Goal: Task Accomplishment & Management: Manage account settings

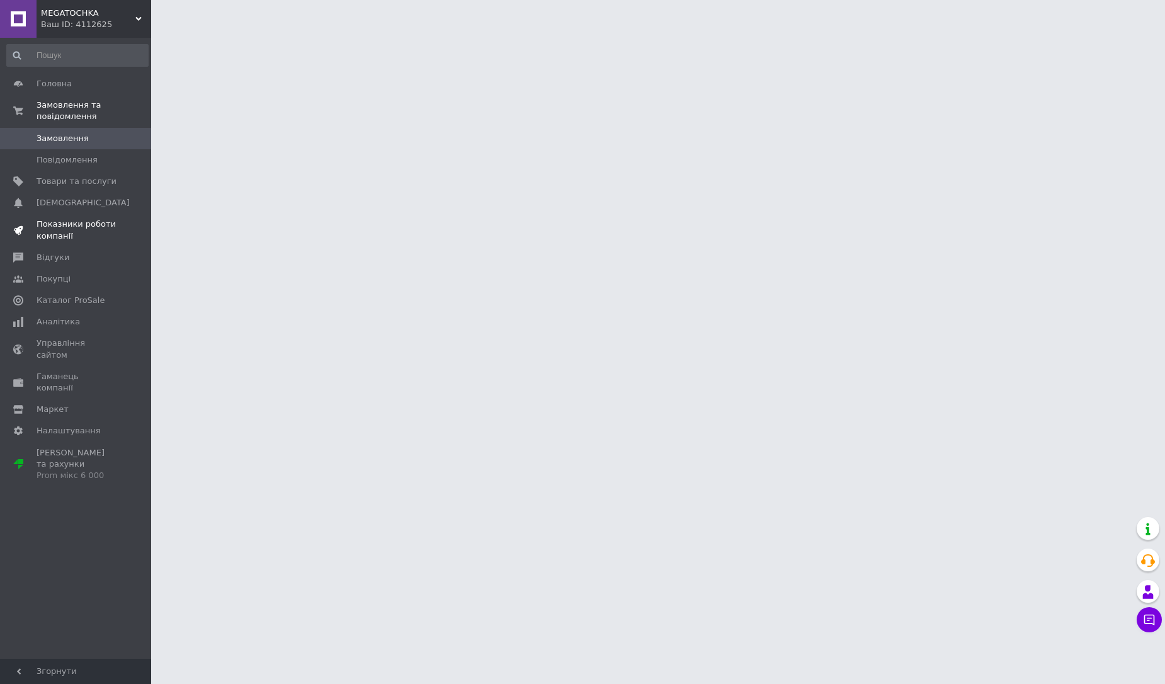
click at [53, 232] on span "Показники роботи компанії" at bounding box center [77, 229] width 80 height 23
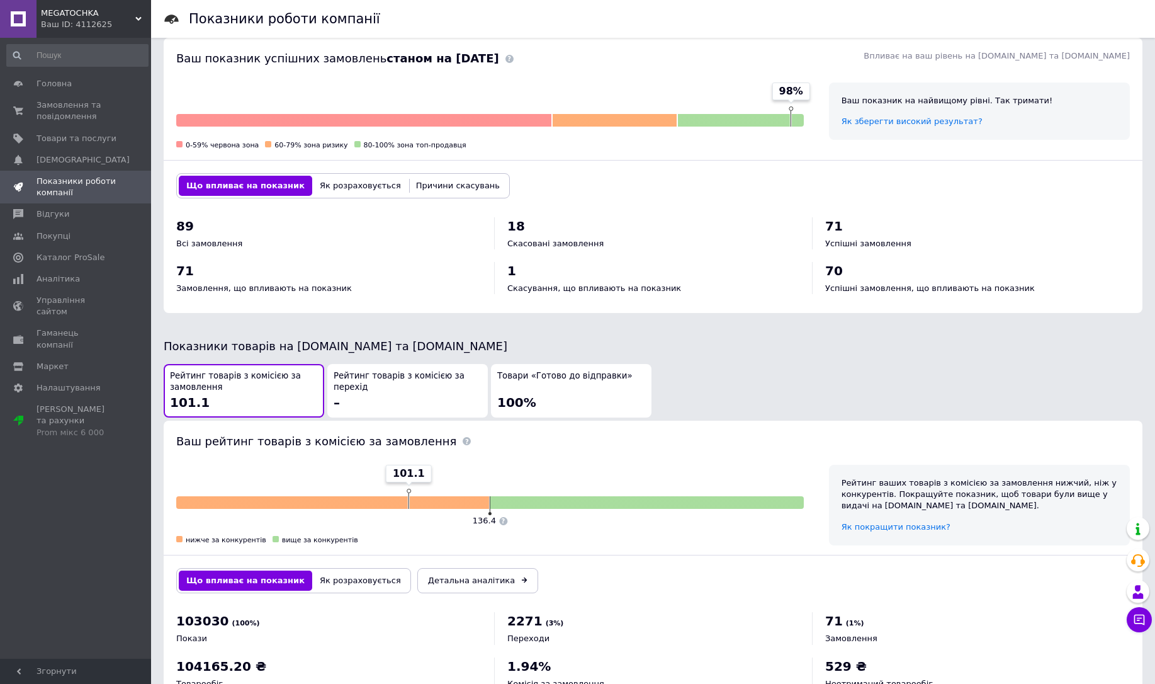
scroll to position [421, 0]
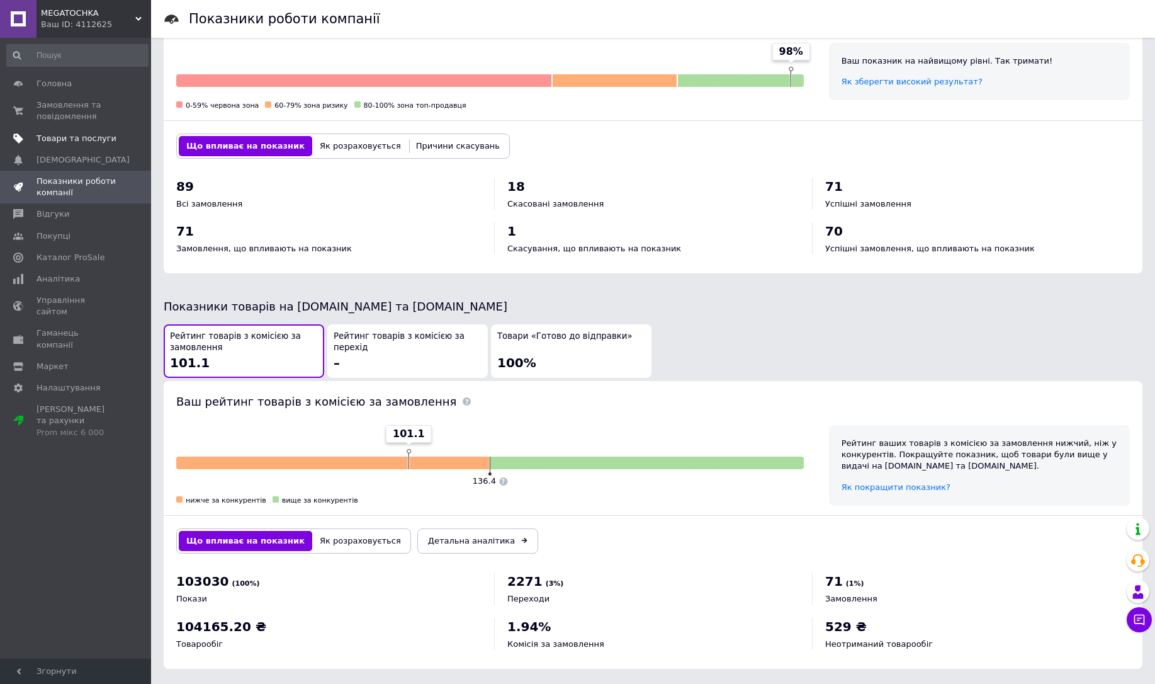
click at [69, 138] on span "Товари та послуги" at bounding box center [77, 138] width 80 height 11
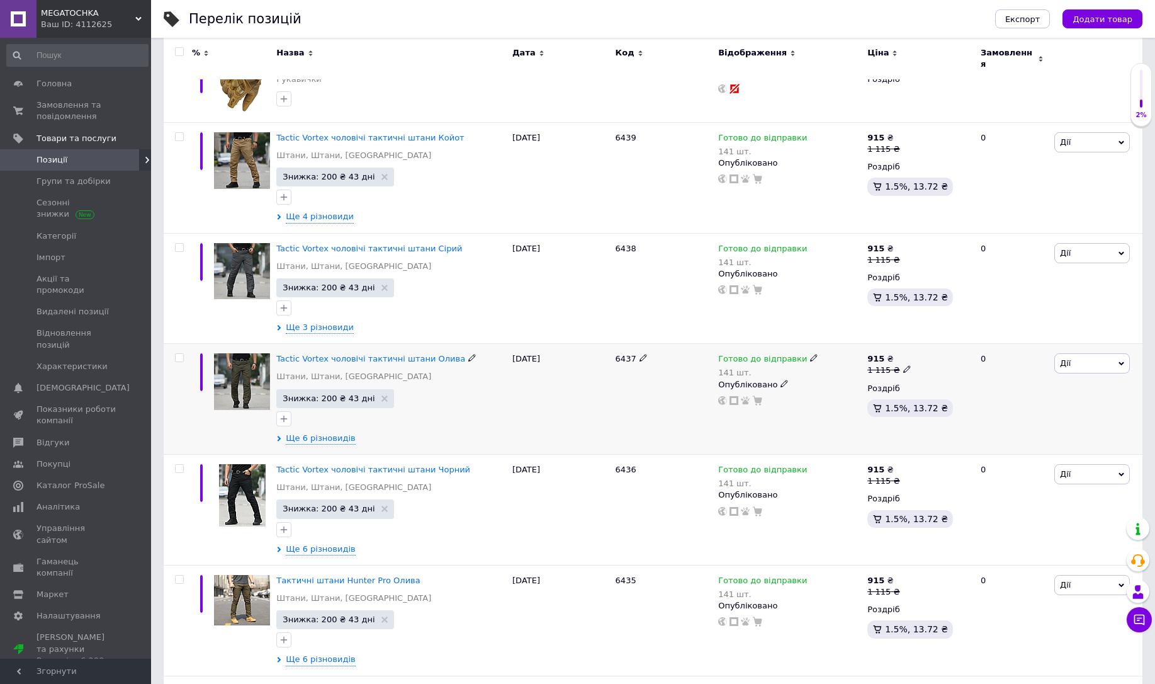
scroll to position [680, 0]
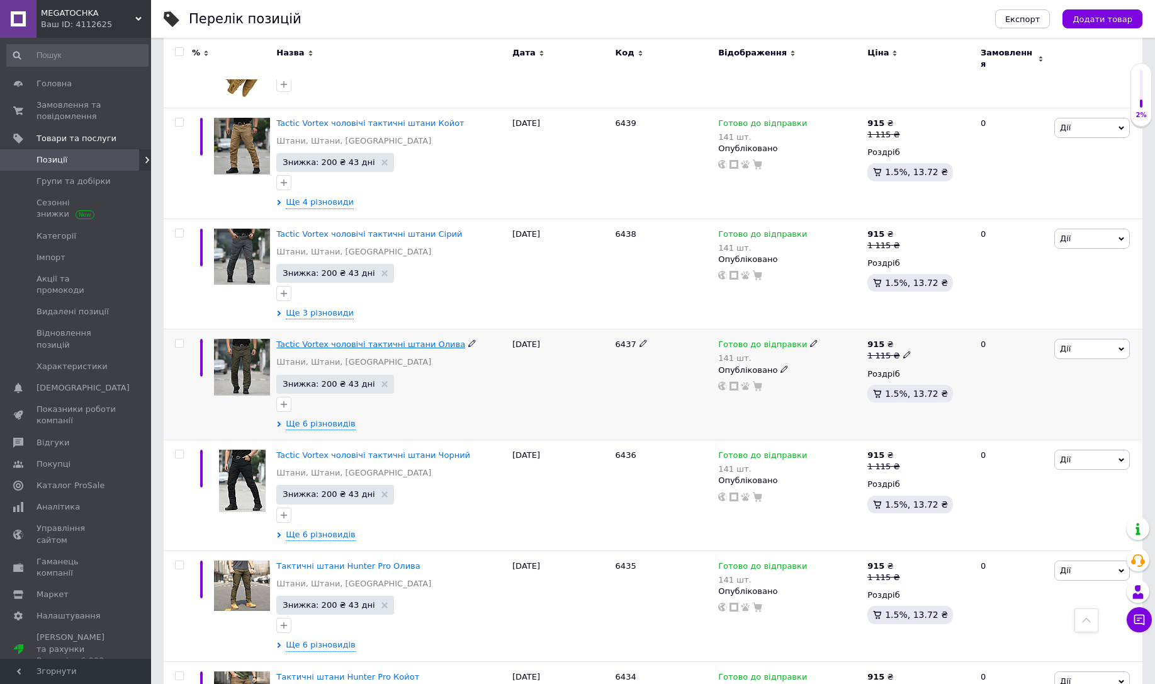
click at [322, 339] on span "Tactic Vortex чоловічі тактичні штани Олива" at bounding box center [370, 343] width 189 height 9
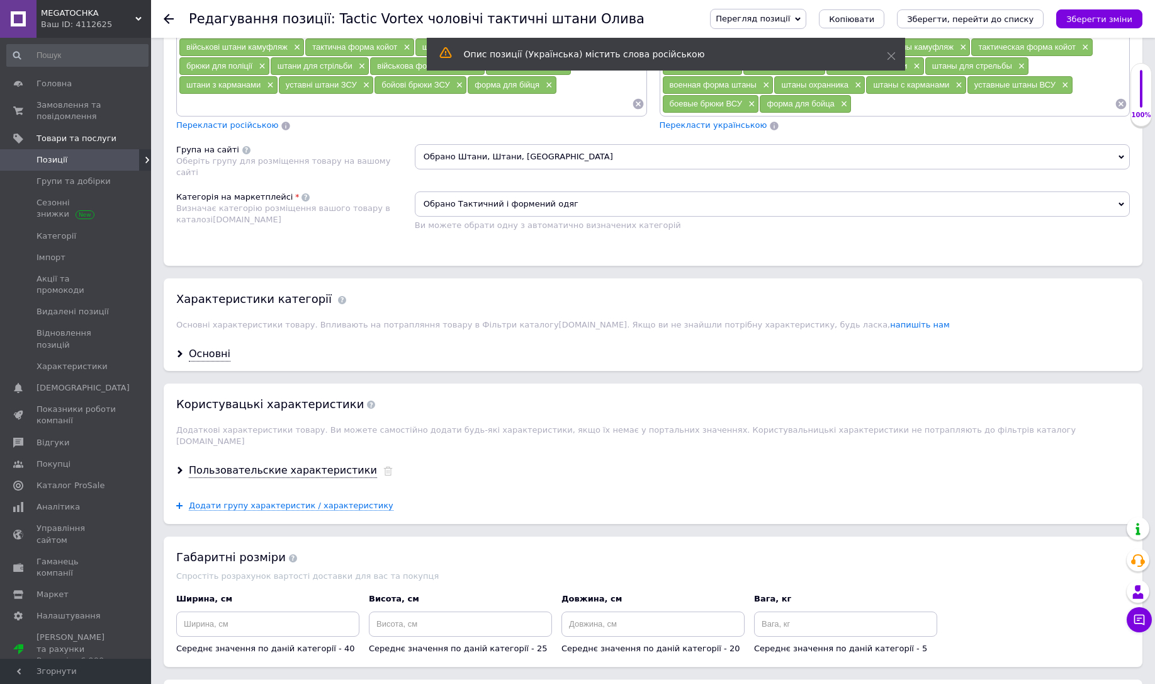
scroll to position [1209, 0]
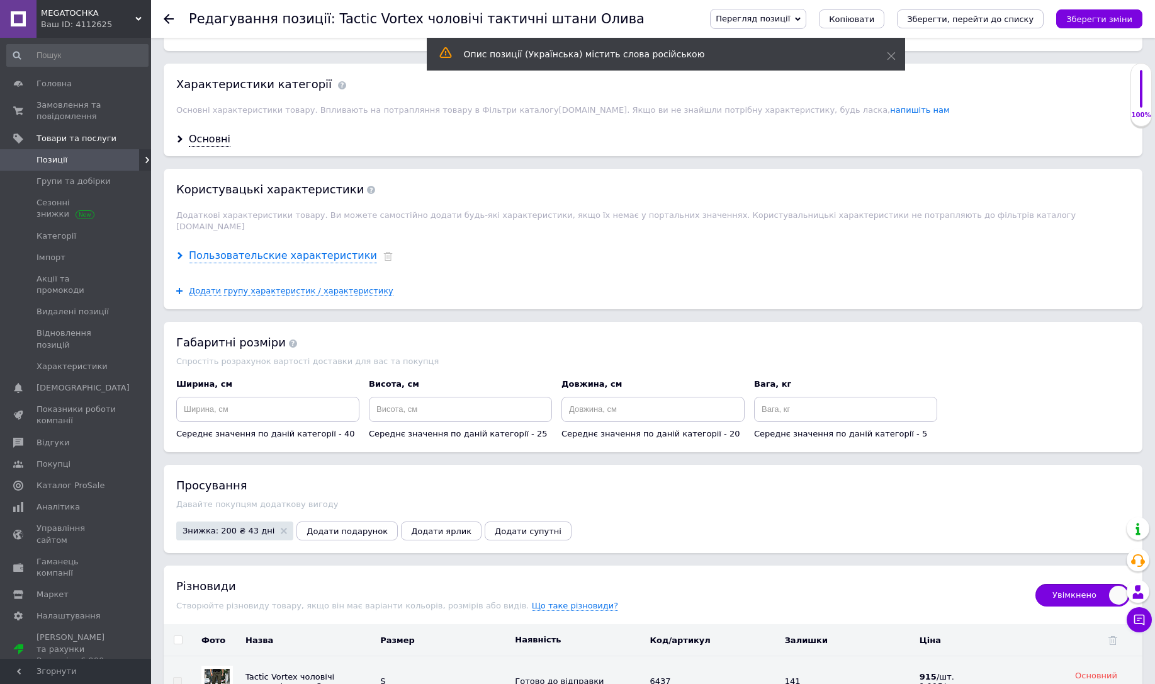
click at [252, 249] on div "Пользовательские характеристики" at bounding box center [283, 256] width 188 height 14
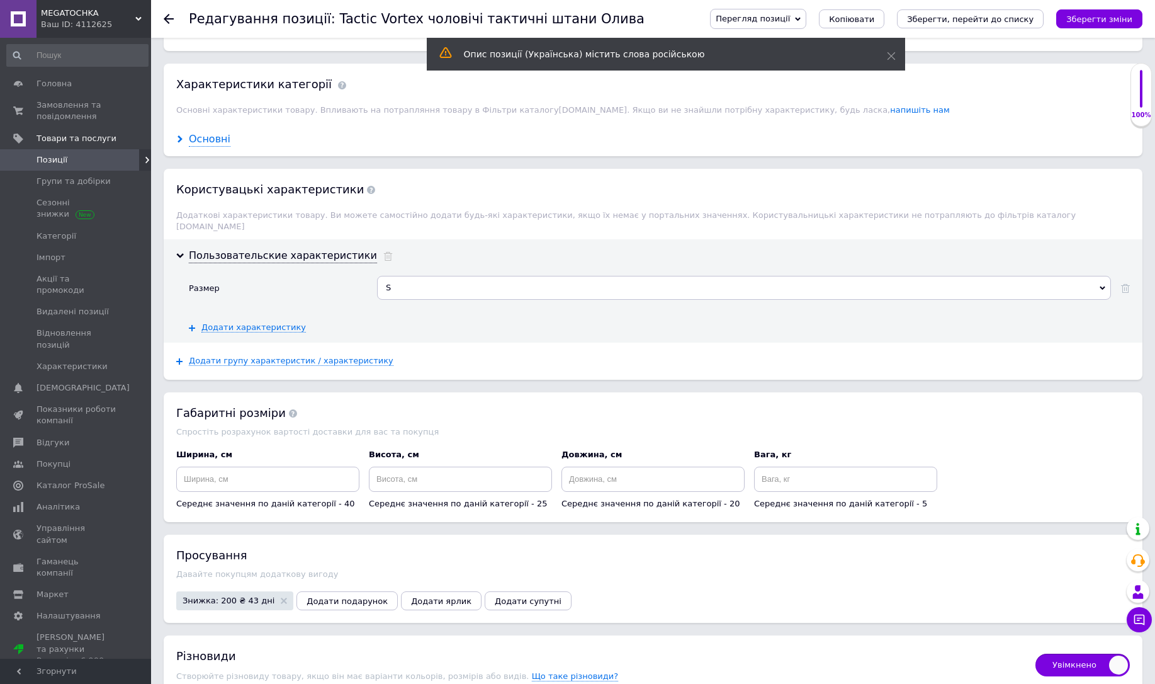
click at [200, 144] on div "Основні" at bounding box center [210, 139] width 42 height 14
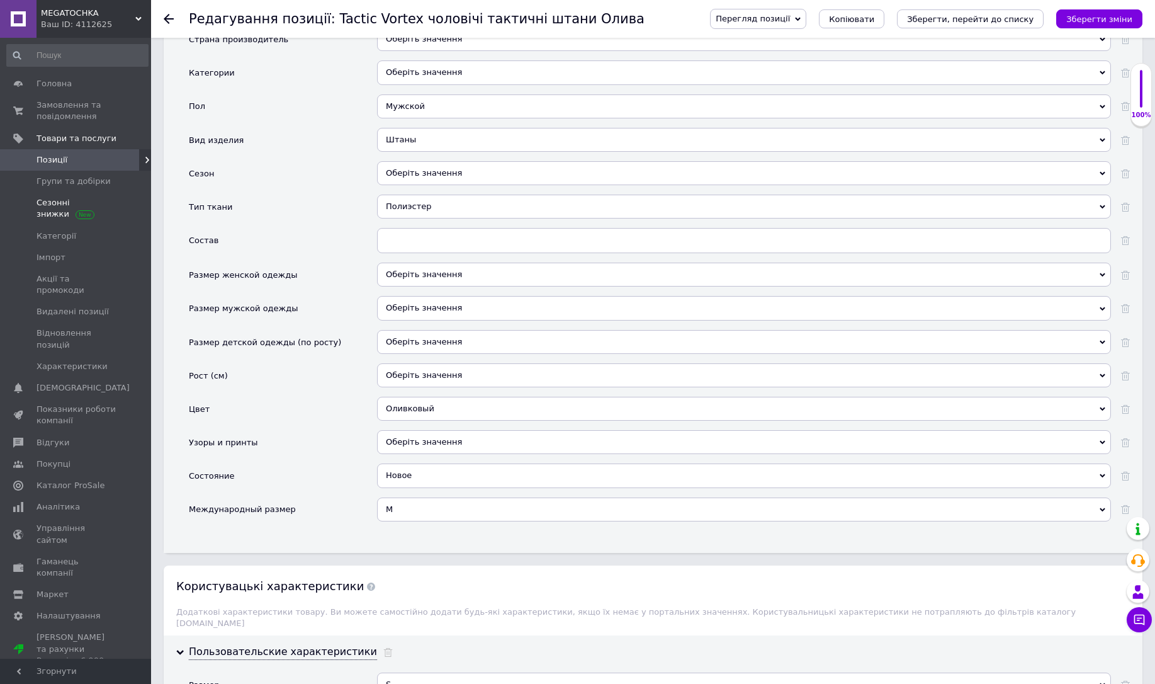
scroll to position [1284, 0]
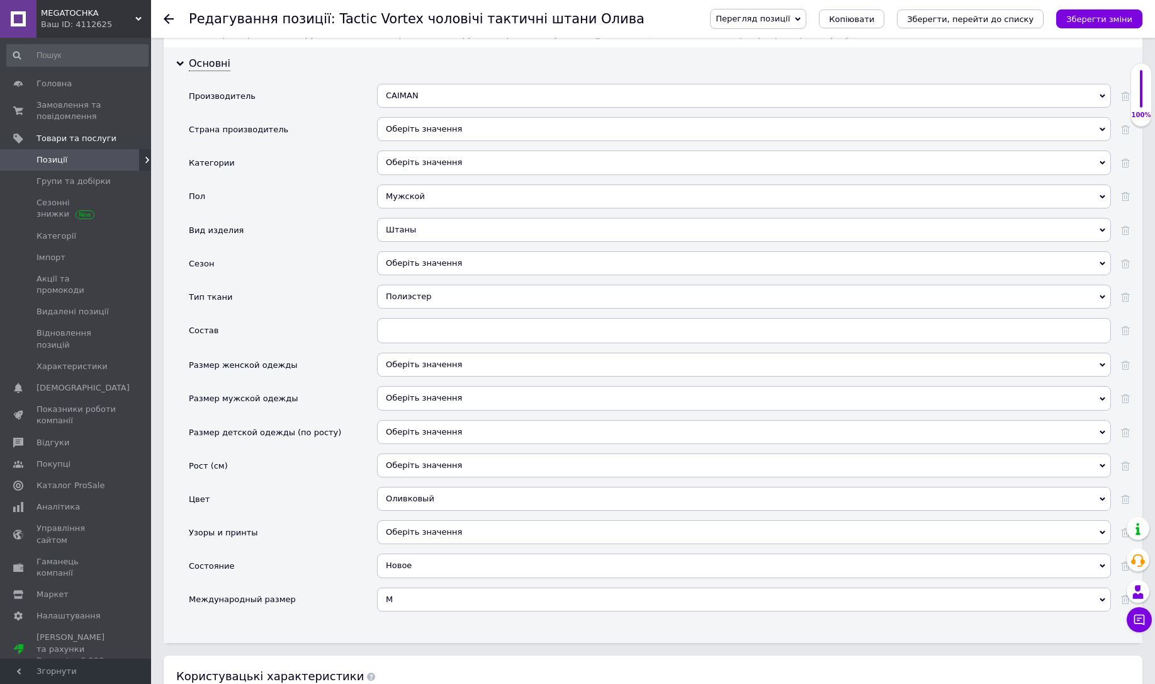
click at [71, 23] on div "Ваш ID: 4112625" at bounding box center [96, 24] width 110 height 11
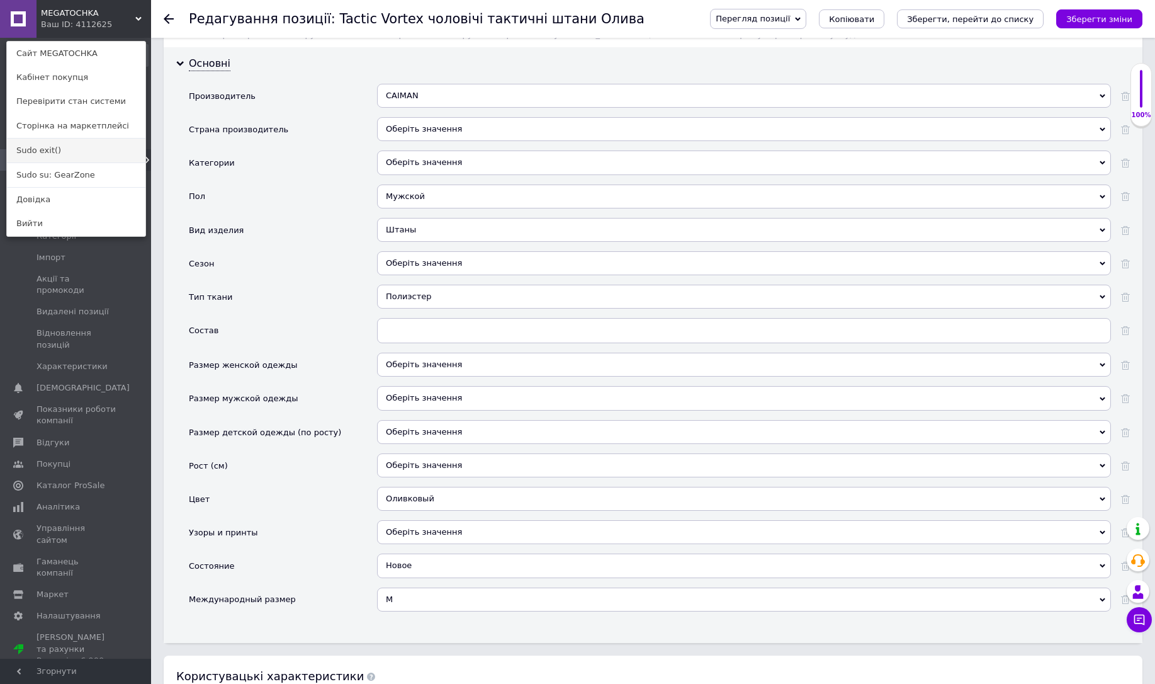
click at [46, 149] on link "Sudo exit()" at bounding box center [76, 151] width 139 height 24
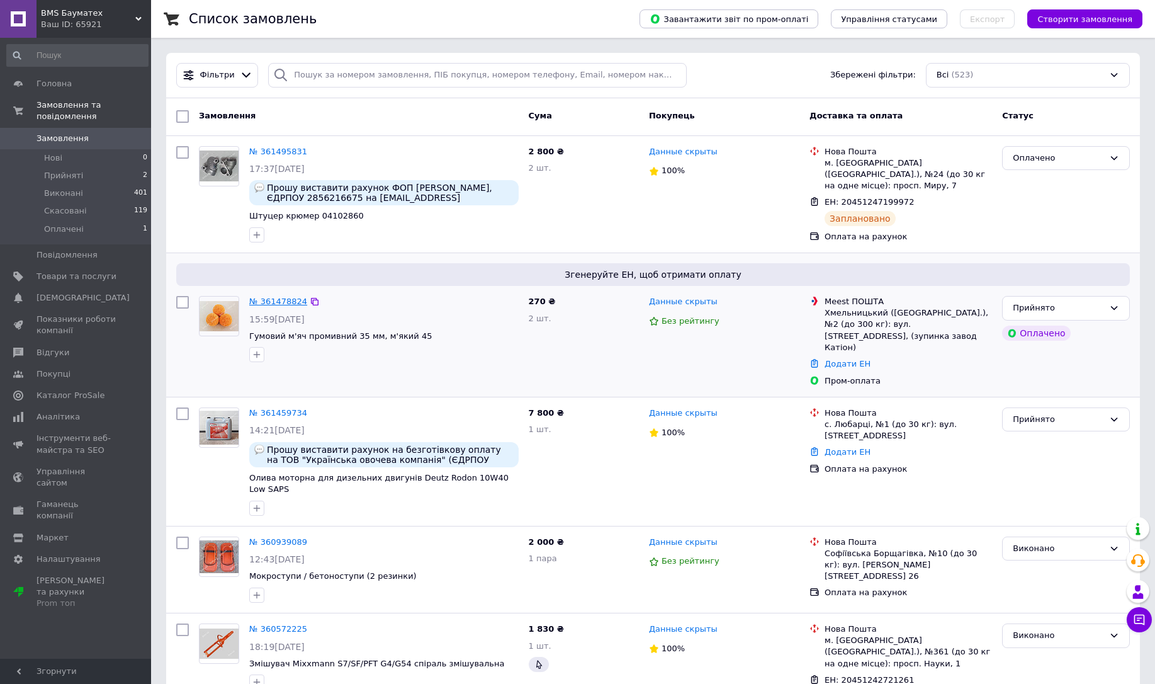
click at [271, 300] on link "№ 361478824" at bounding box center [278, 301] width 58 height 9
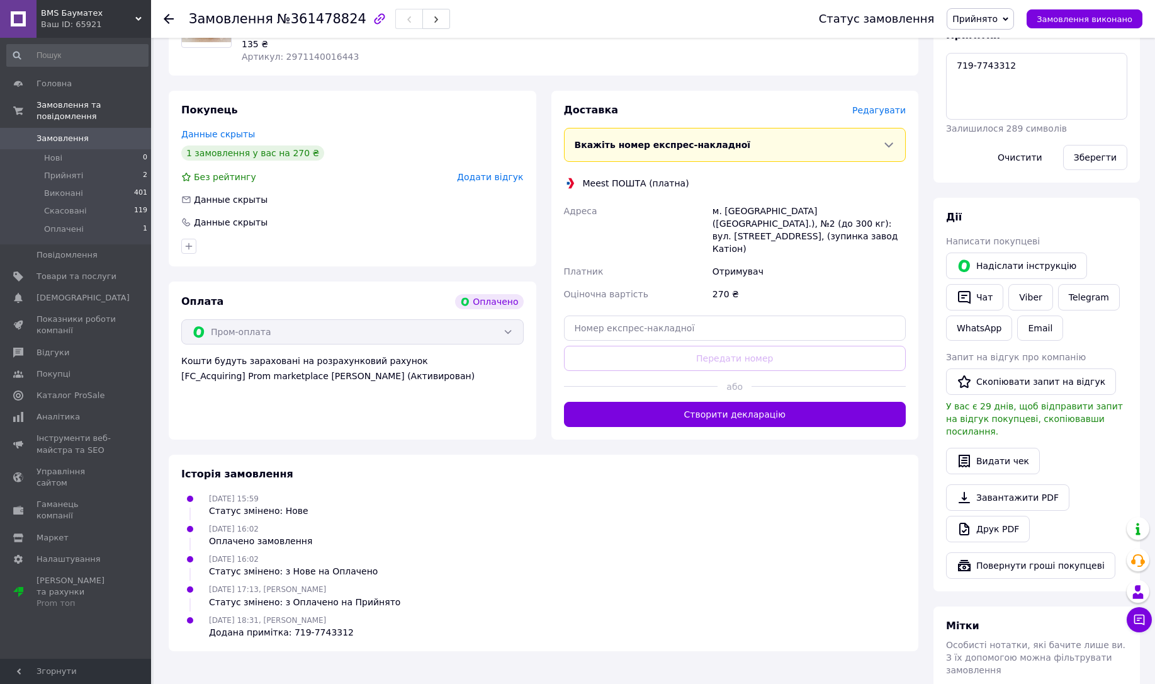
scroll to position [506, 0]
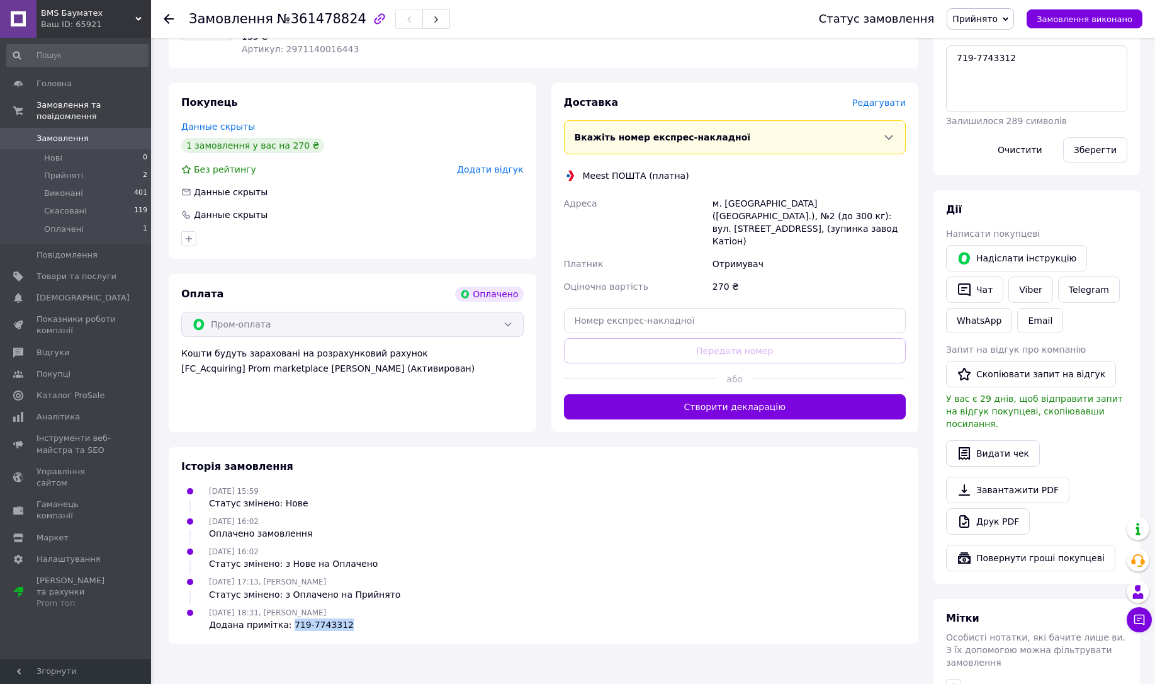
drag, startPoint x: 336, startPoint y: 588, endPoint x: 285, endPoint y: 586, distance: 51.1
click at [285, 618] on div "Додана примітка: 719-7743312" at bounding box center [281, 624] width 145 height 13
copy div "719-7743312"
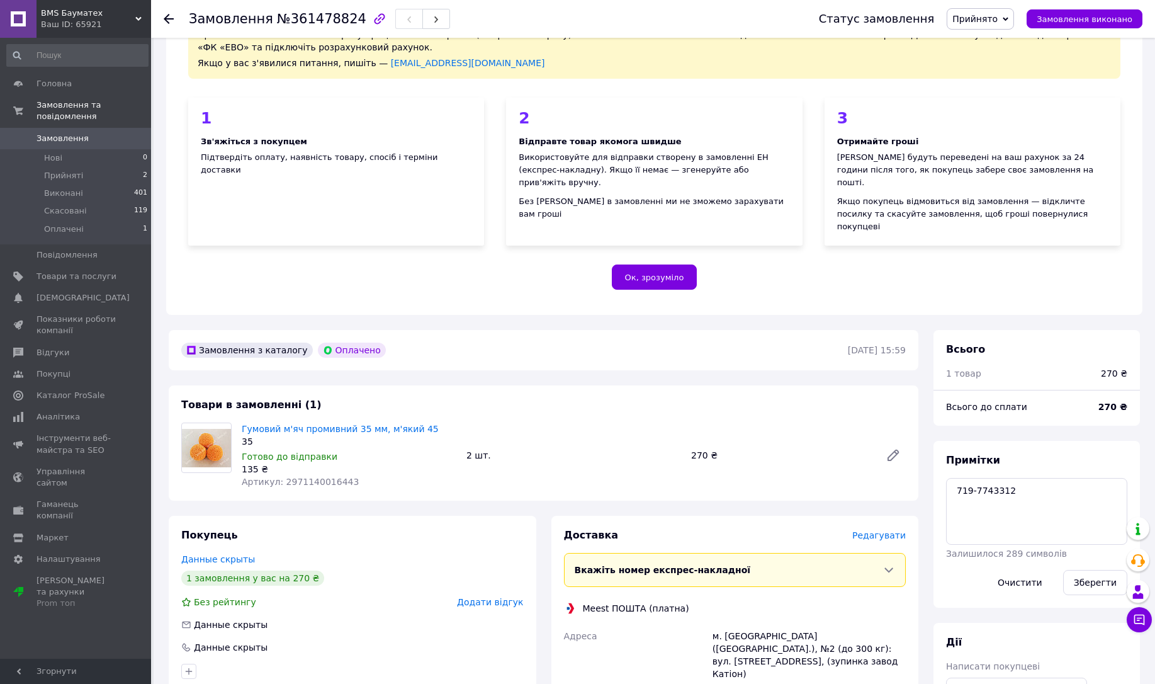
scroll to position [302, 0]
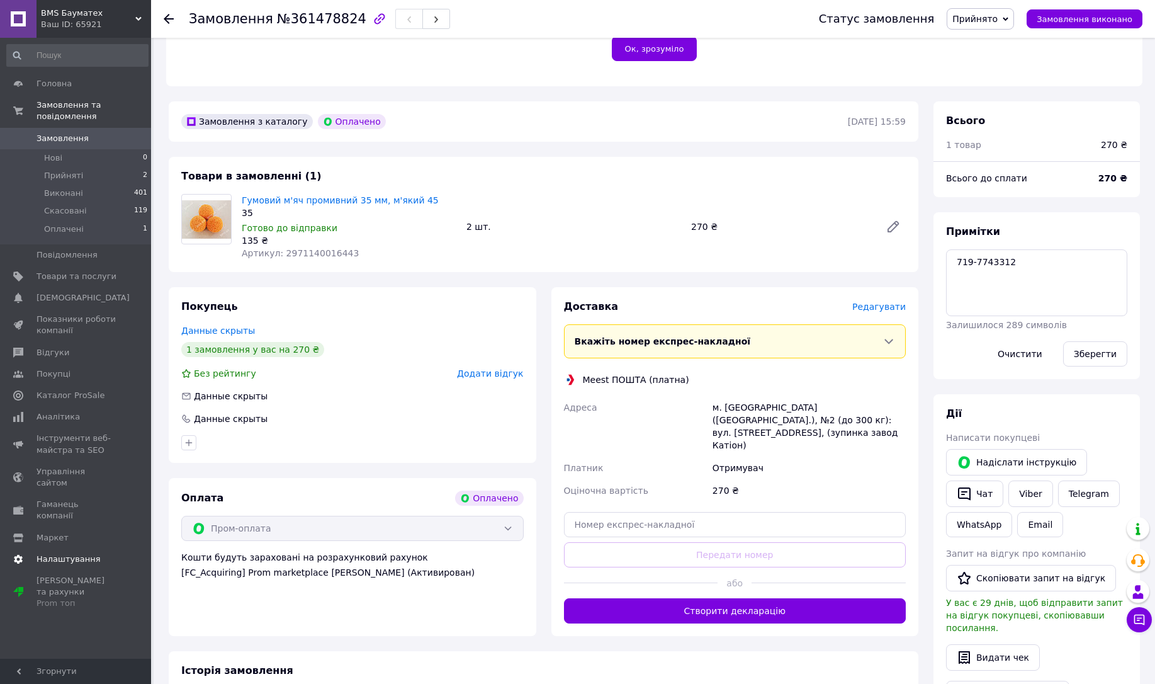
click at [58, 548] on link "Налаштування" at bounding box center [77, 558] width 155 height 21
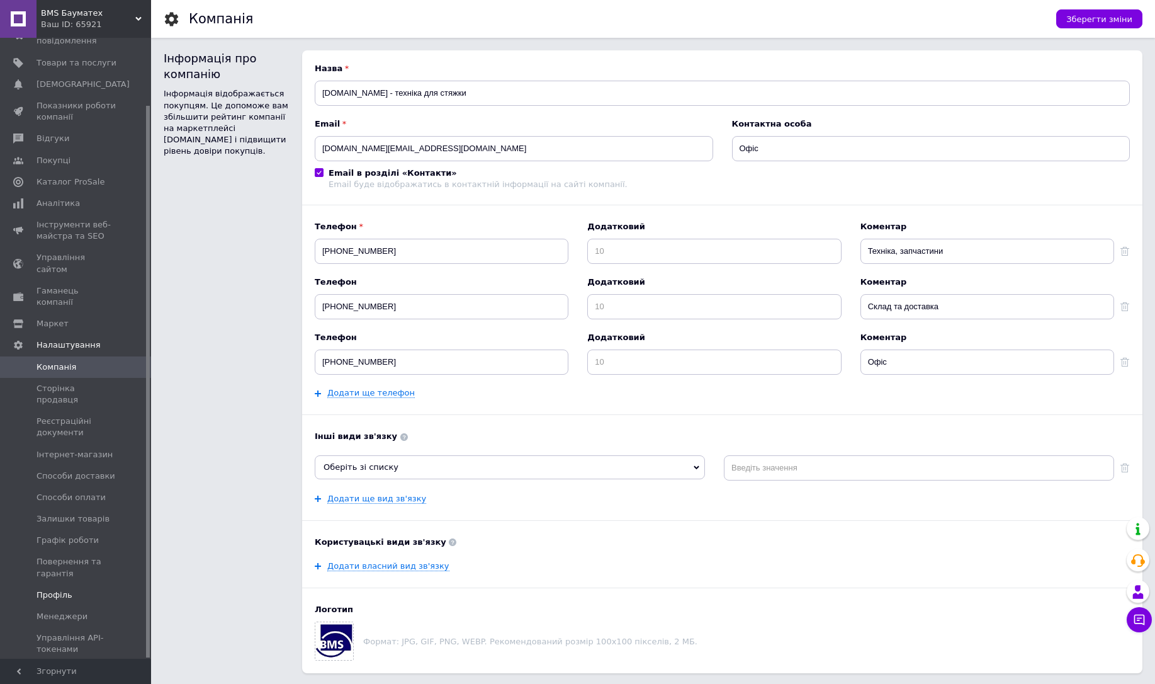
click at [50, 589] on span "Профіль" at bounding box center [55, 594] width 36 height 11
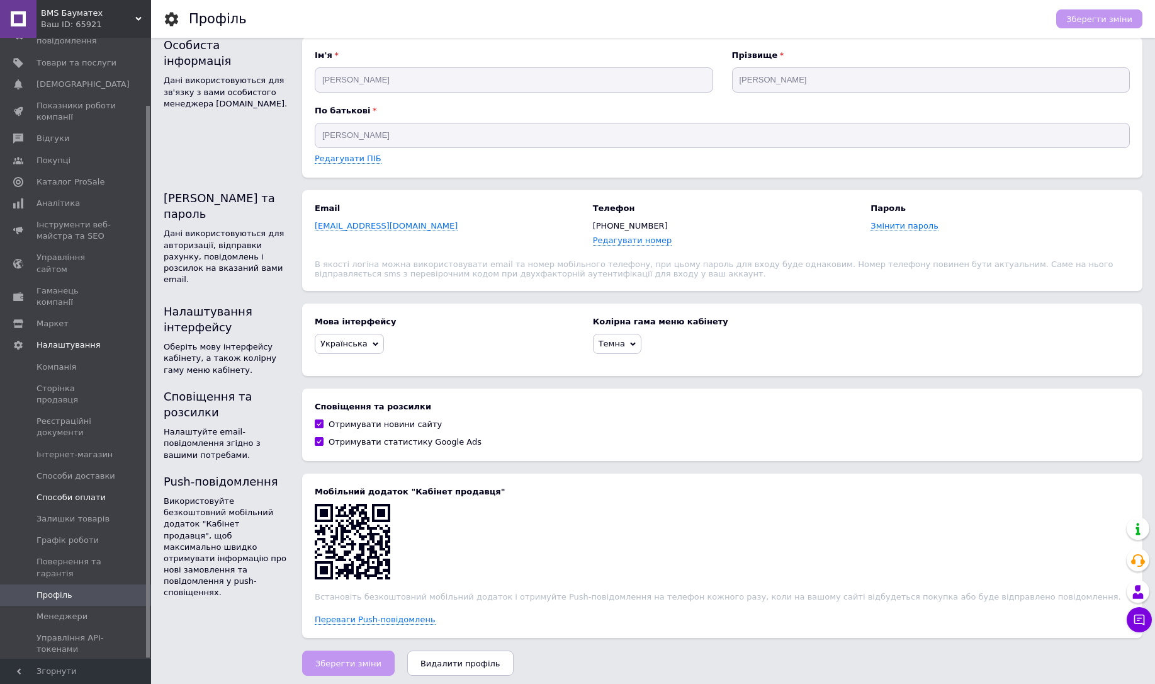
scroll to position [16, 0]
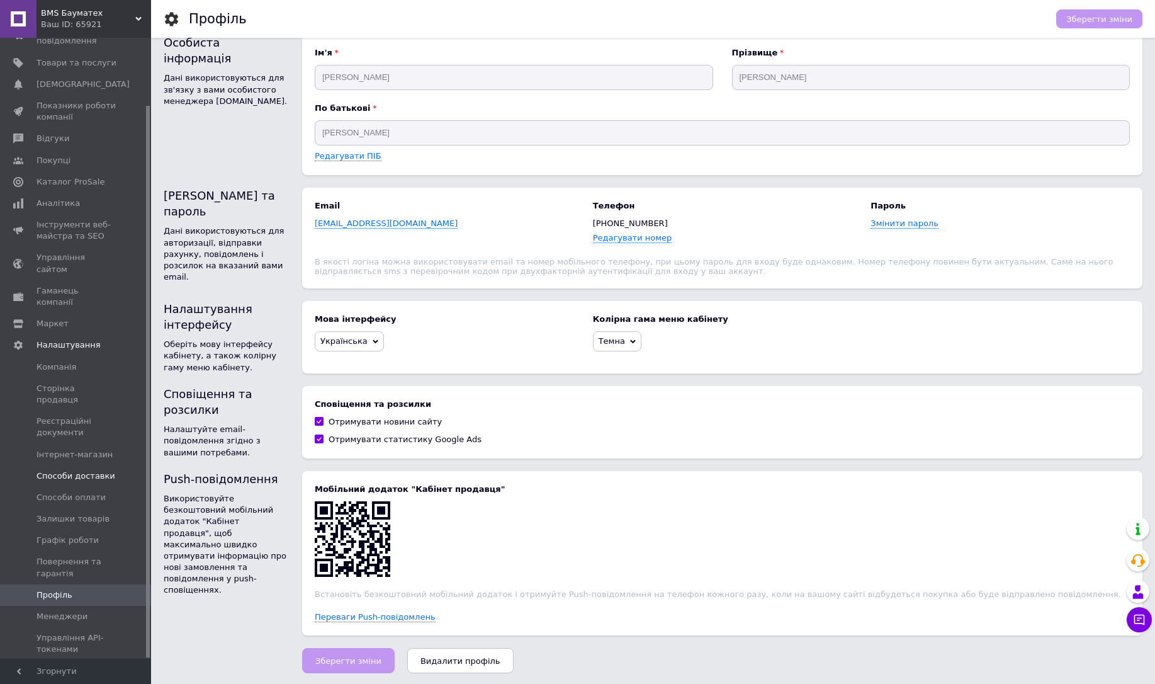
click at [71, 470] on span "Способи доставки" at bounding box center [76, 475] width 79 height 11
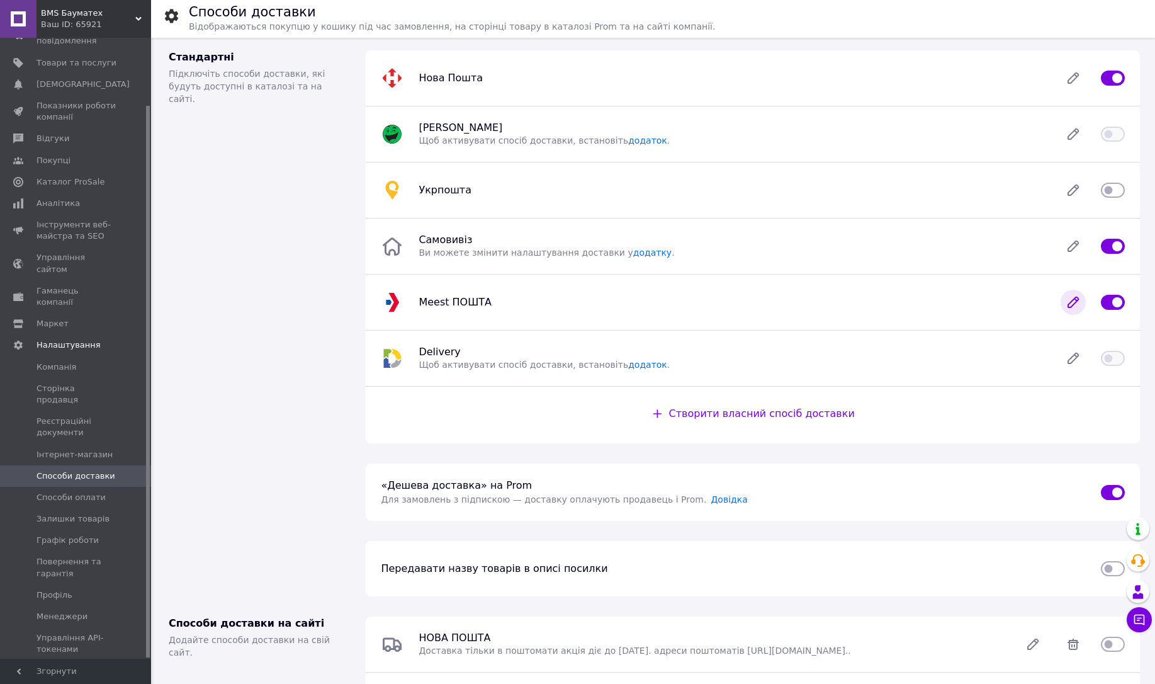
click at [1071, 301] on icon at bounding box center [1073, 302] width 25 height 25
click at [1075, 251] on icon at bounding box center [1073, 246] width 25 height 25
click at [1073, 303] on icon at bounding box center [1073, 302] width 10 height 10
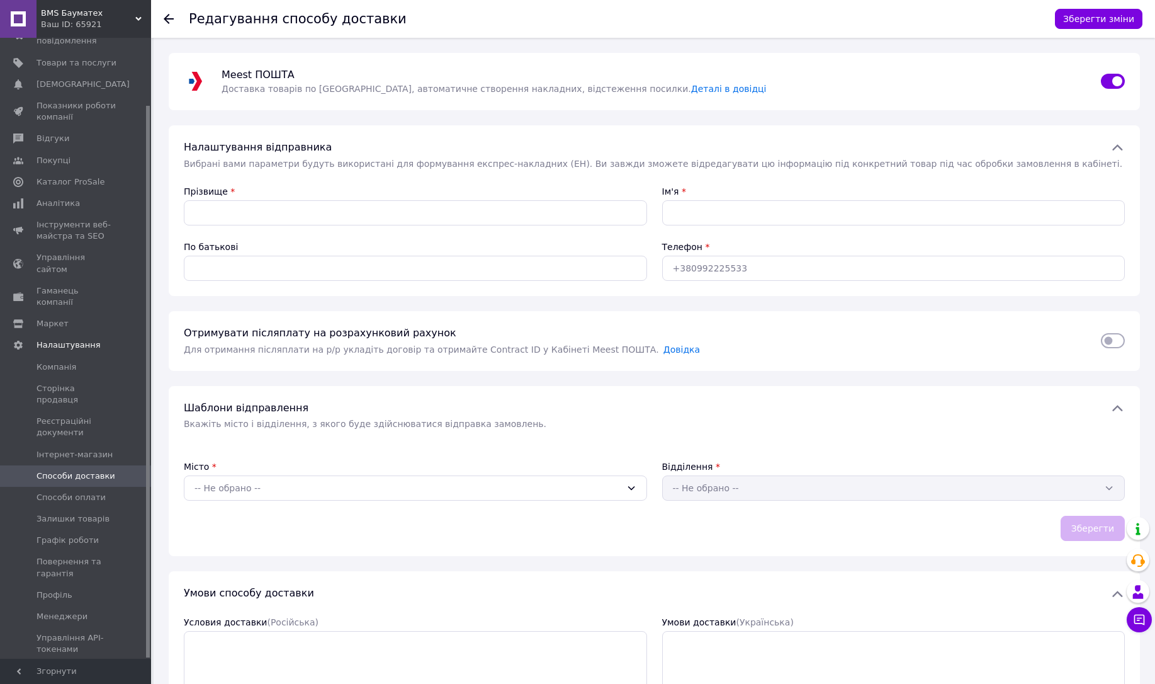
click at [72, 21] on div "Ваш ID: 65921" at bounding box center [96, 24] width 110 height 11
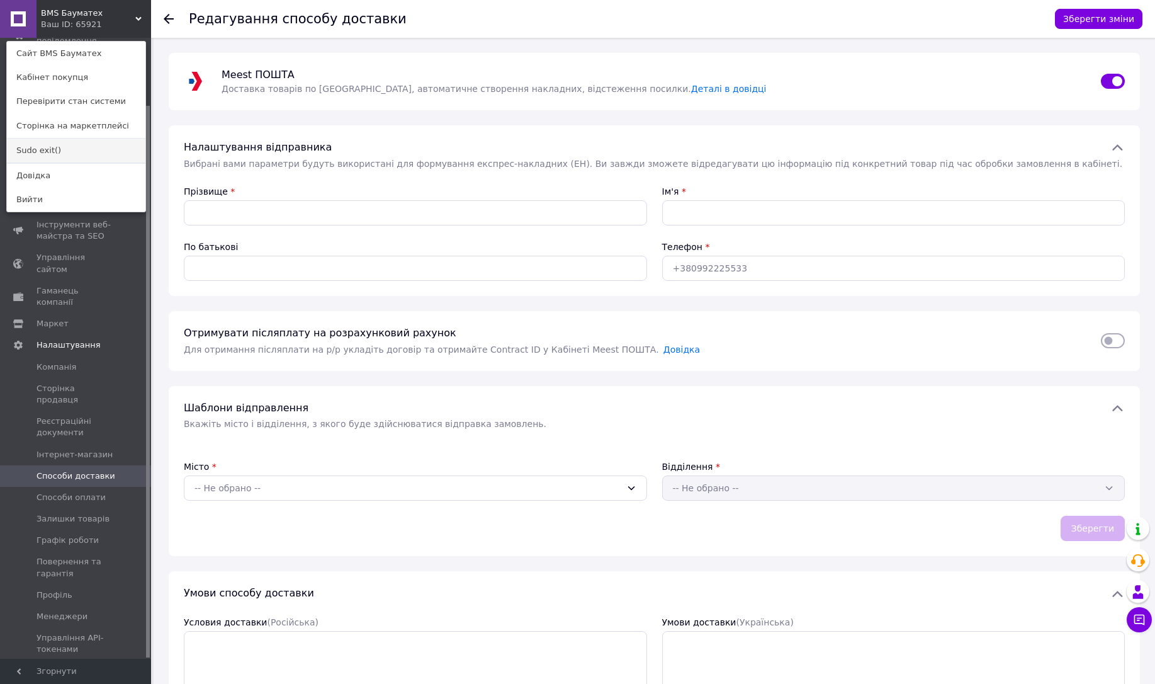
click at [34, 152] on link "Sudo exit()" at bounding box center [76, 151] width 139 height 24
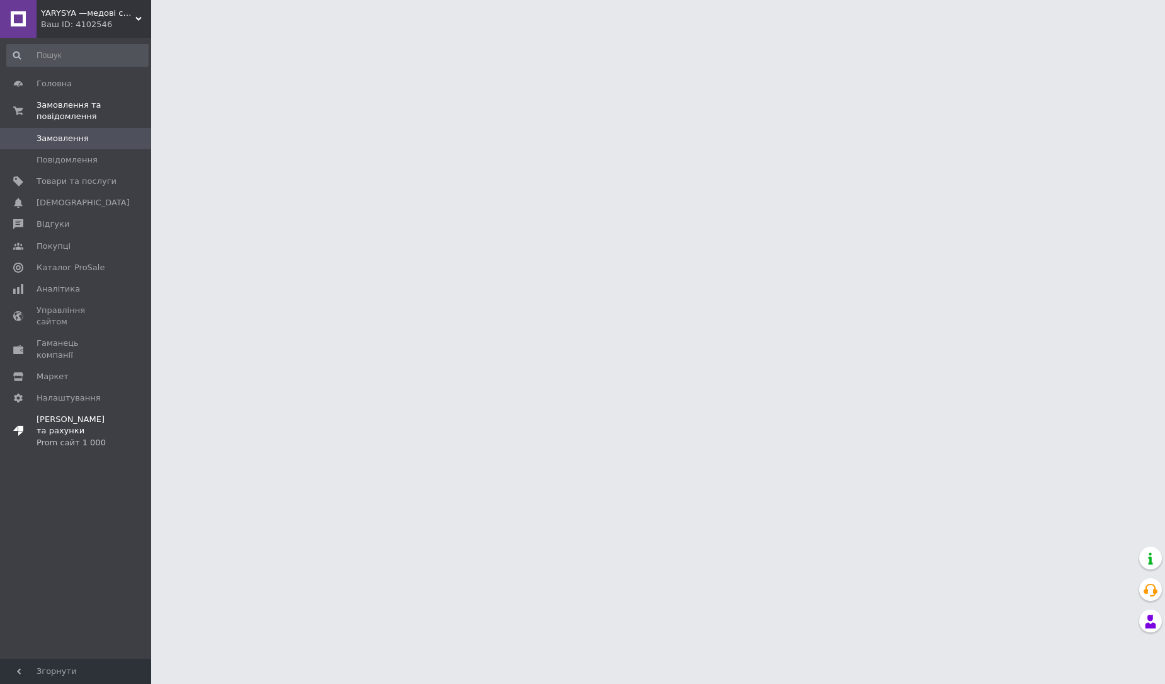
click at [81, 437] on div "Prom сайт 1 000" at bounding box center [77, 442] width 80 height 11
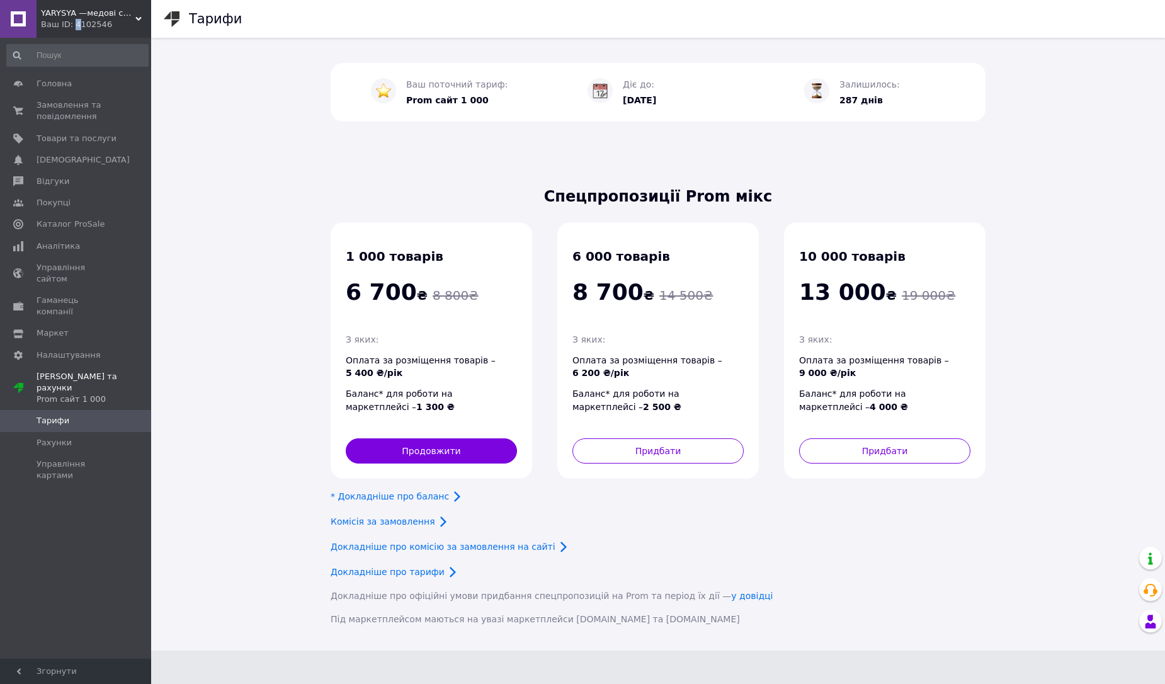
click at [74, 24] on div "Ваш ID: 4102546" at bounding box center [96, 24] width 110 height 11
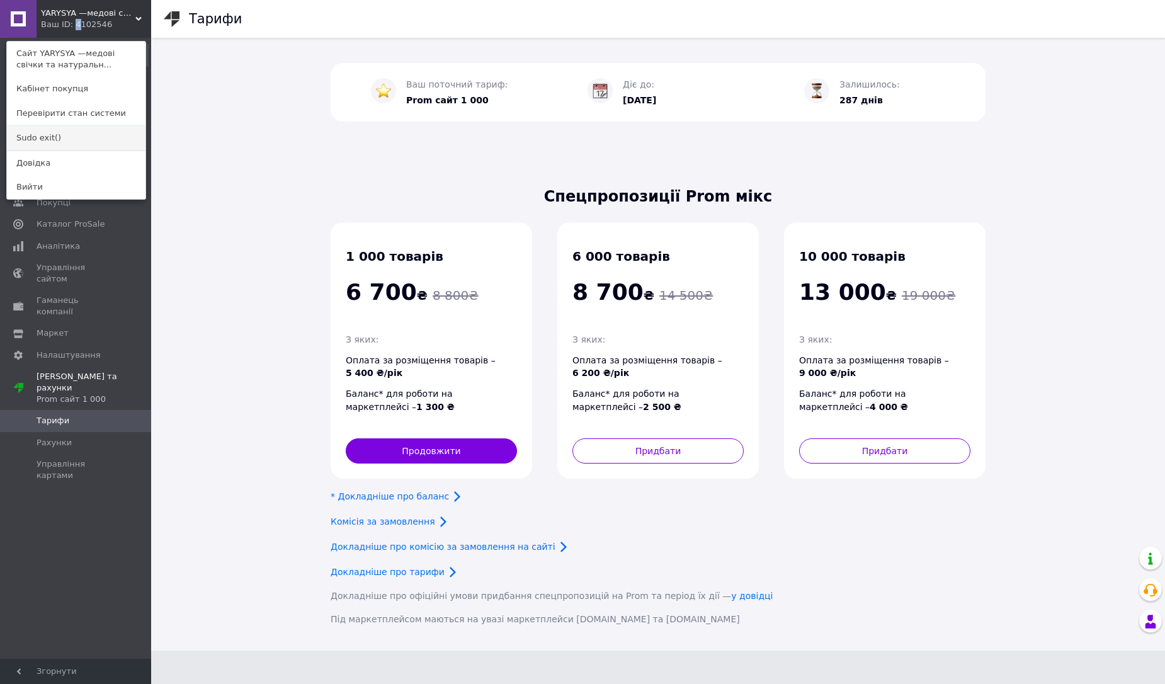
click at [47, 144] on link "Sudo exit()" at bounding box center [76, 138] width 139 height 24
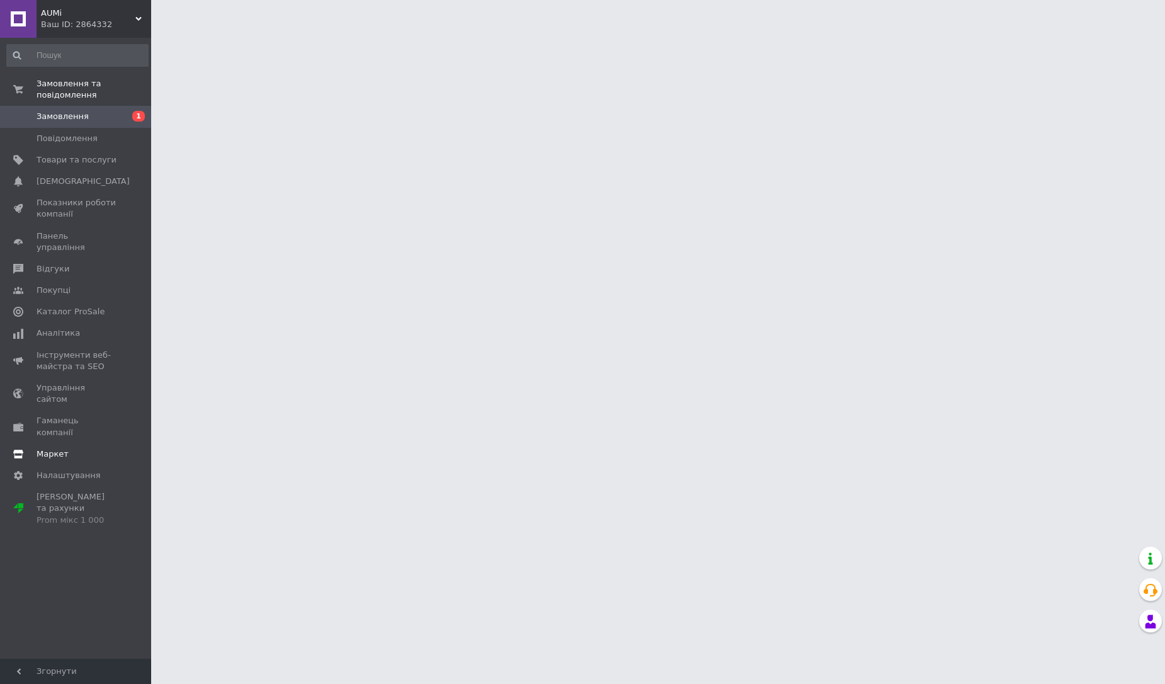
click at [55, 448] on span "Маркет" at bounding box center [53, 453] width 32 height 11
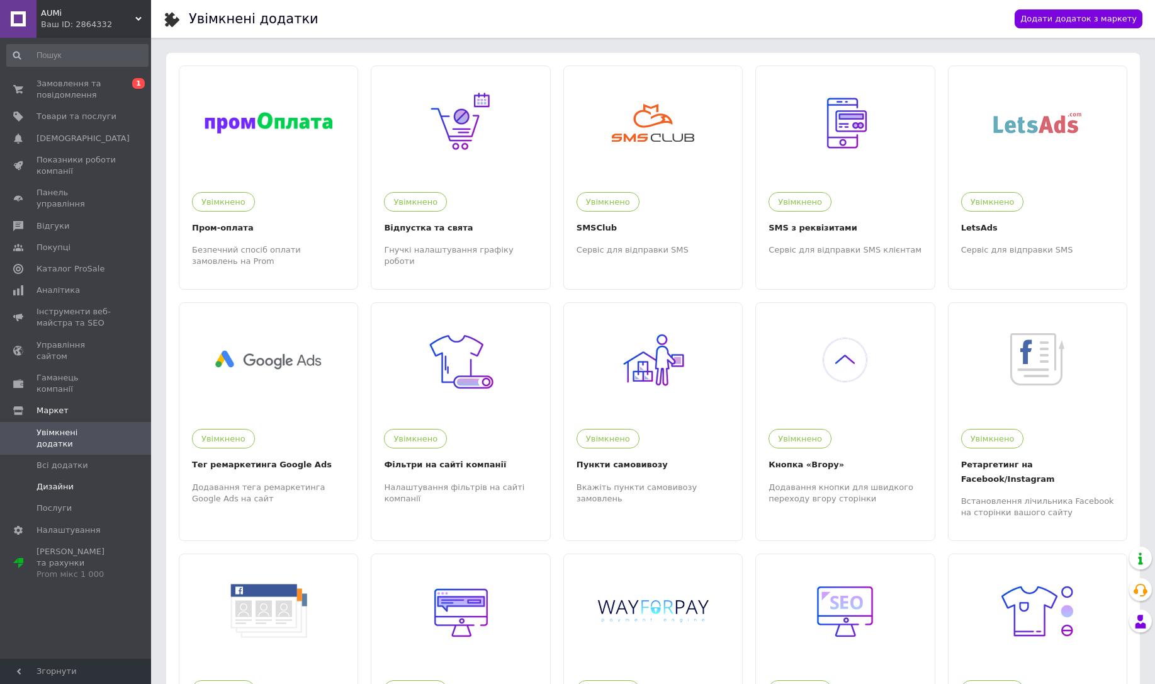
click at [61, 481] on span "Дизайни" at bounding box center [55, 486] width 37 height 11
click at [89, 8] on span "AUMi" at bounding box center [88, 13] width 94 height 11
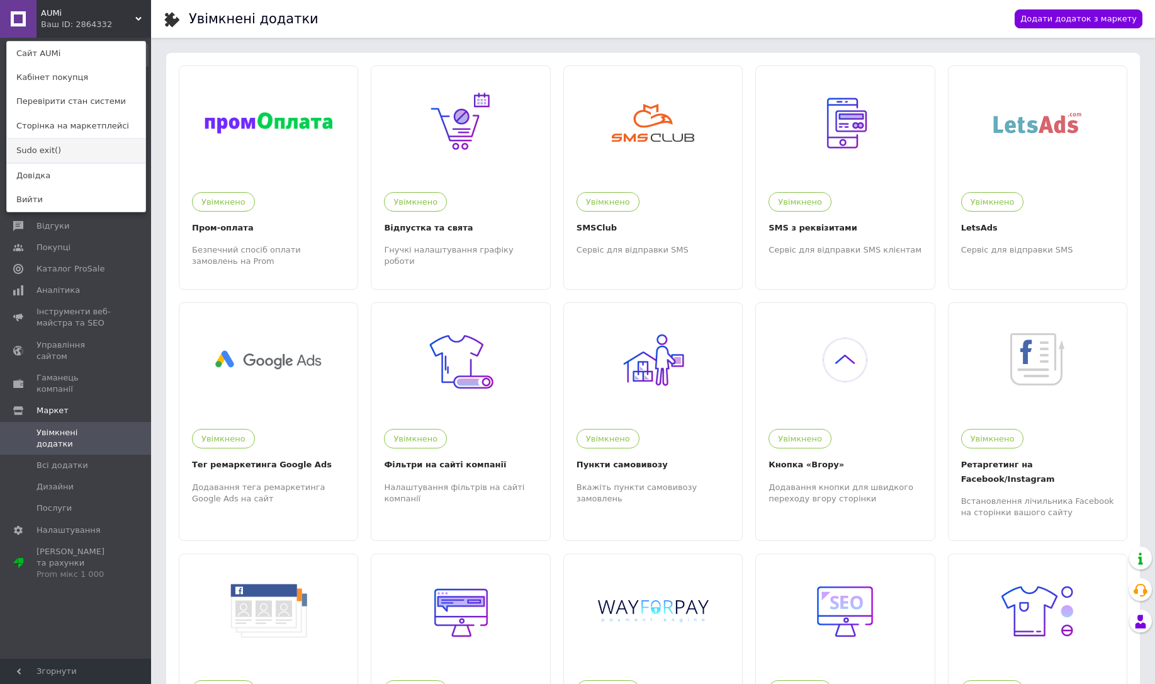
click at [35, 149] on link "Sudo exit()" at bounding box center [76, 151] width 139 height 24
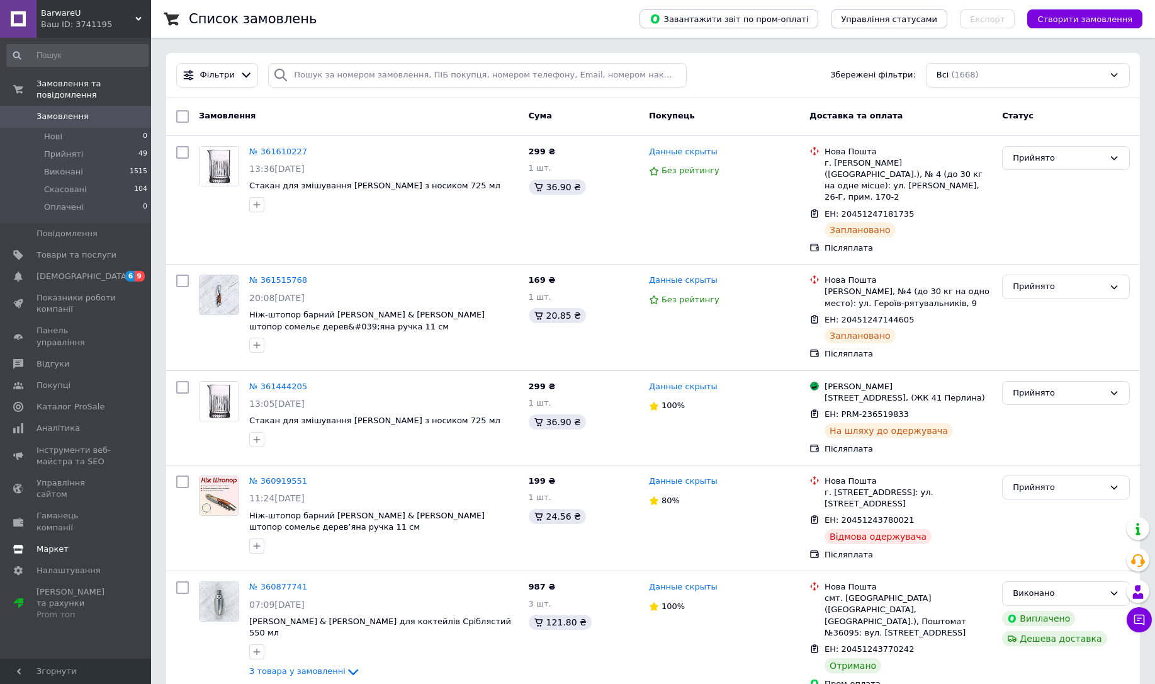
click at [55, 543] on span "Маркет" at bounding box center [53, 548] width 32 height 11
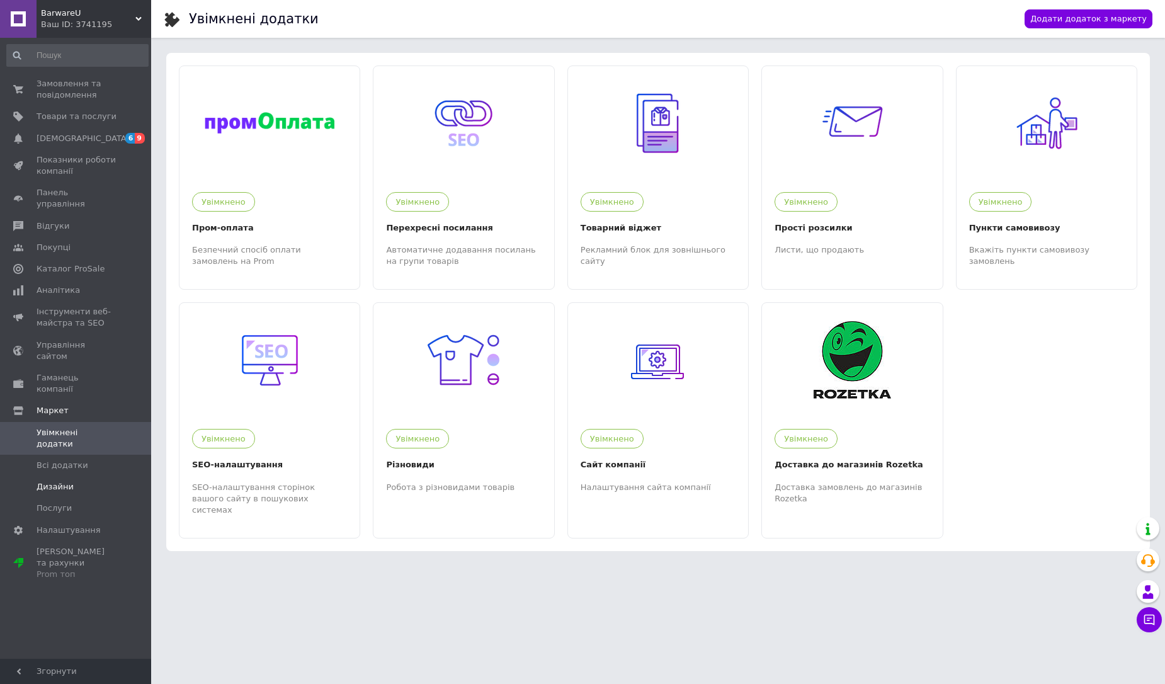
click at [59, 481] on span "Дизайни" at bounding box center [55, 486] width 37 height 11
click at [73, 17] on span "BarwareU" at bounding box center [88, 13] width 94 height 11
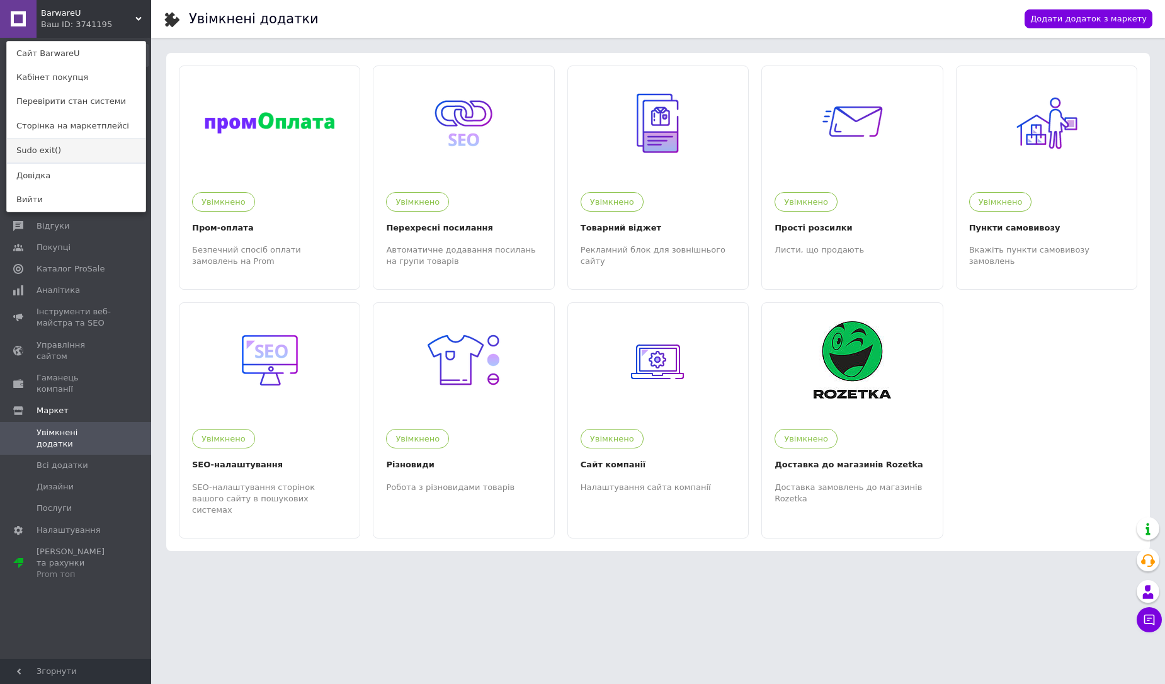
click at [48, 155] on link "Sudo exit()" at bounding box center [76, 151] width 139 height 24
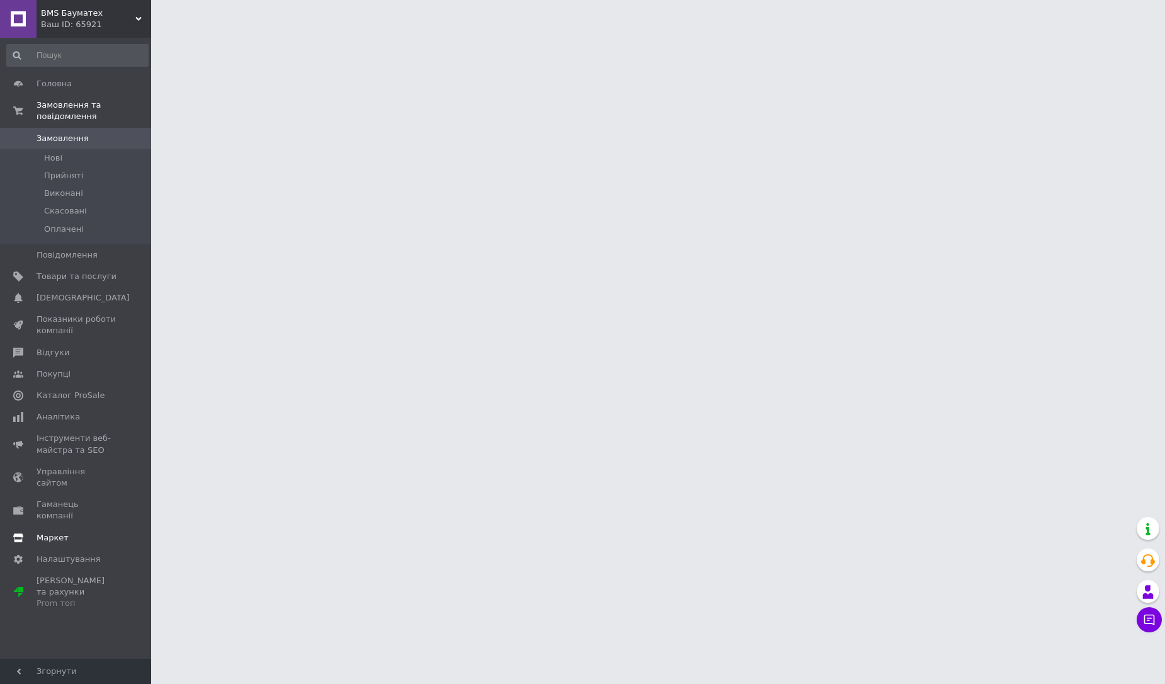
click at [58, 532] on span "Маркет" at bounding box center [53, 537] width 32 height 11
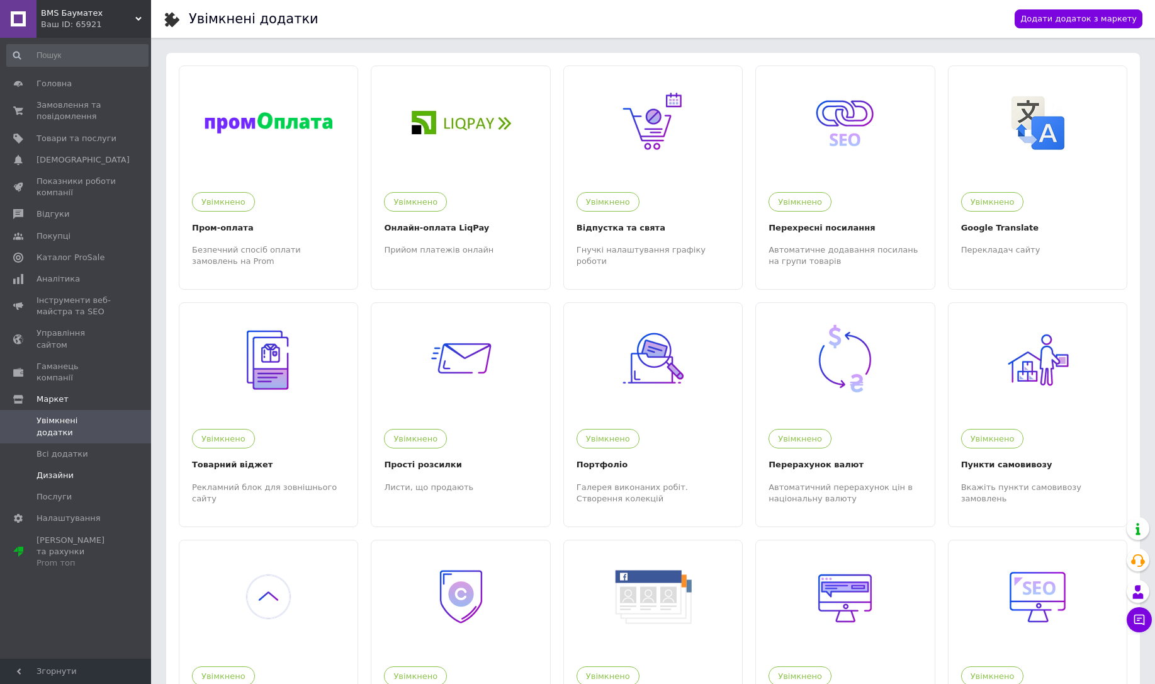
click at [48, 470] on span "Дизайни" at bounding box center [55, 475] width 37 height 11
click at [60, 512] on span "Налаштування" at bounding box center [69, 517] width 64 height 11
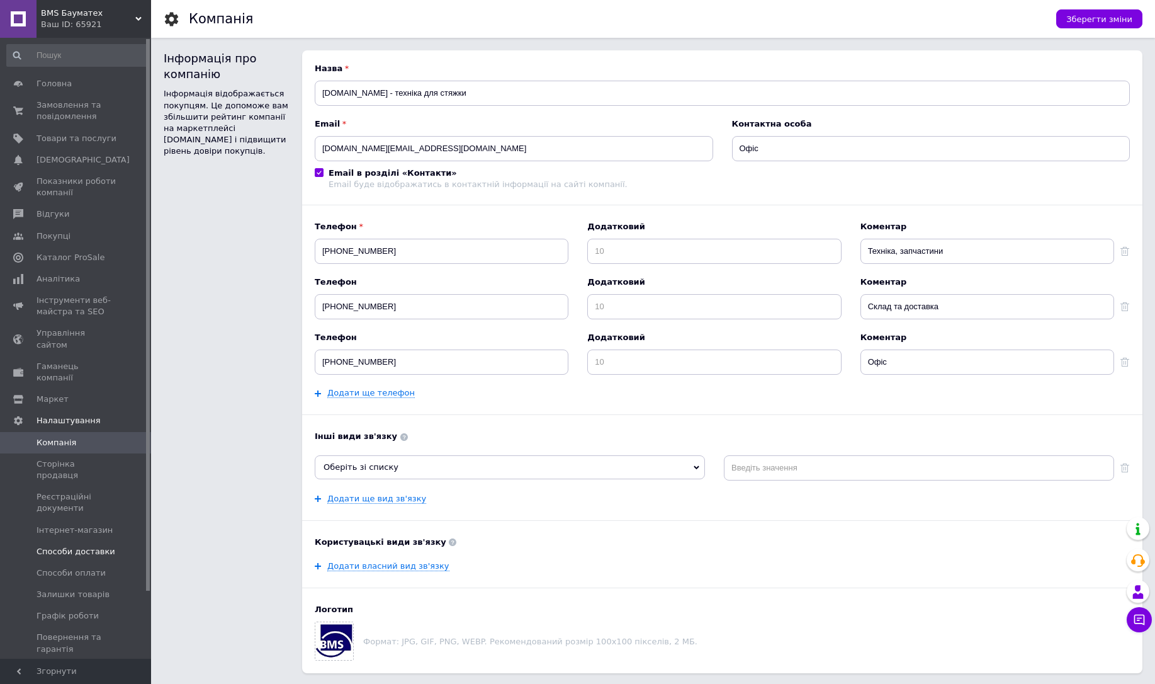
click at [82, 541] on link "Способи доставки" at bounding box center [77, 551] width 155 height 21
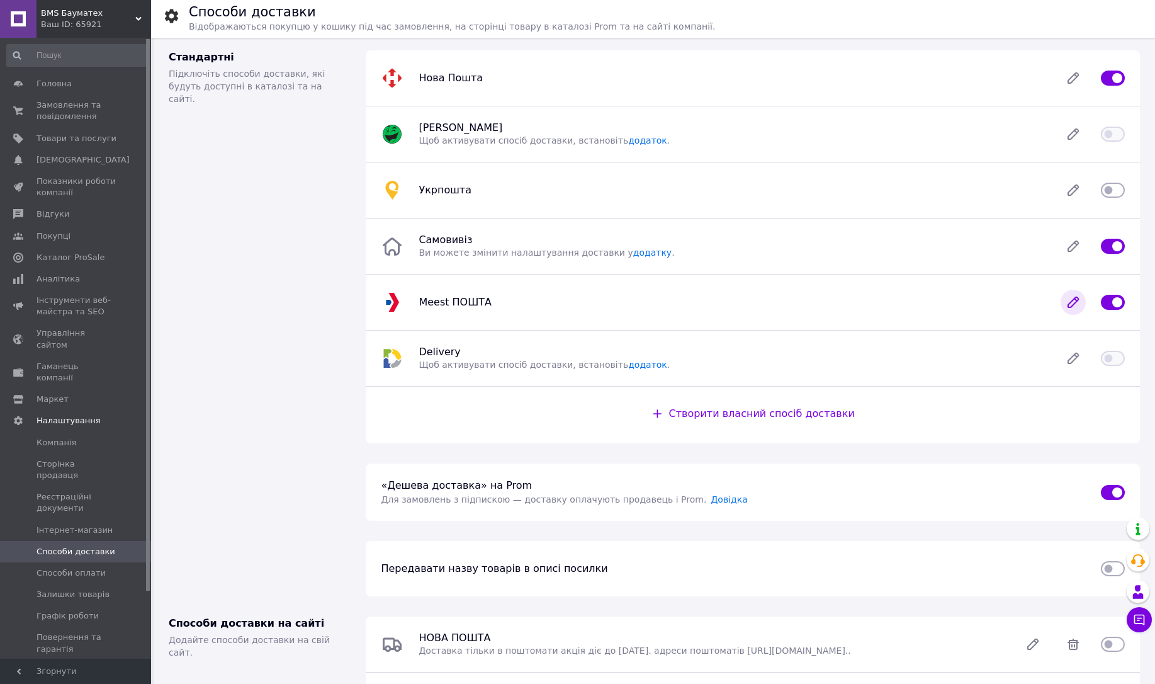
click at [1077, 301] on icon at bounding box center [1073, 302] width 10 height 10
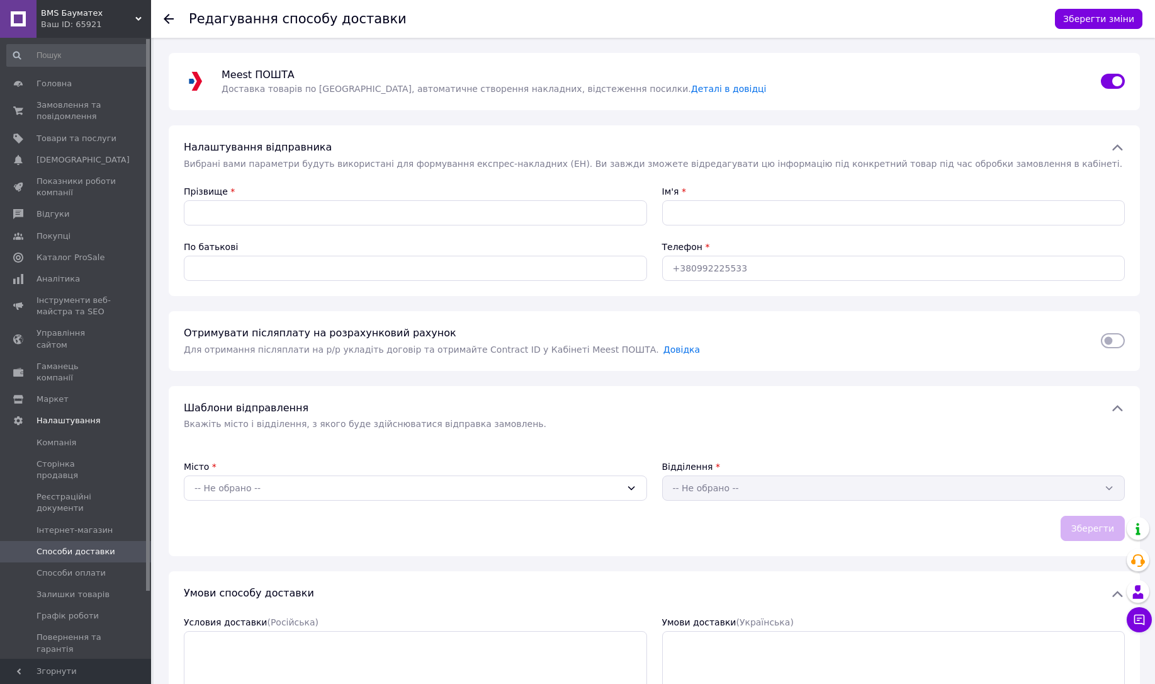
click at [91, 13] on span "BMS Бауматех" at bounding box center [88, 13] width 94 height 11
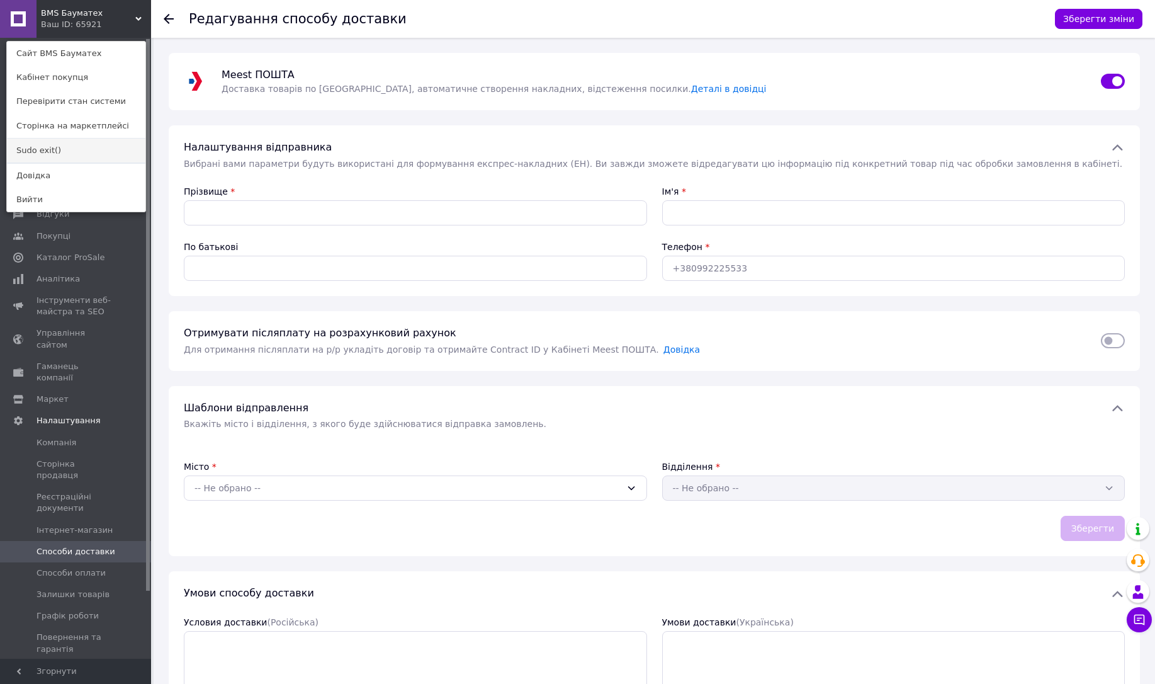
click at [51, 152] on link "Sudo exit()" at bounding box center [76, 151] width 139 height 24
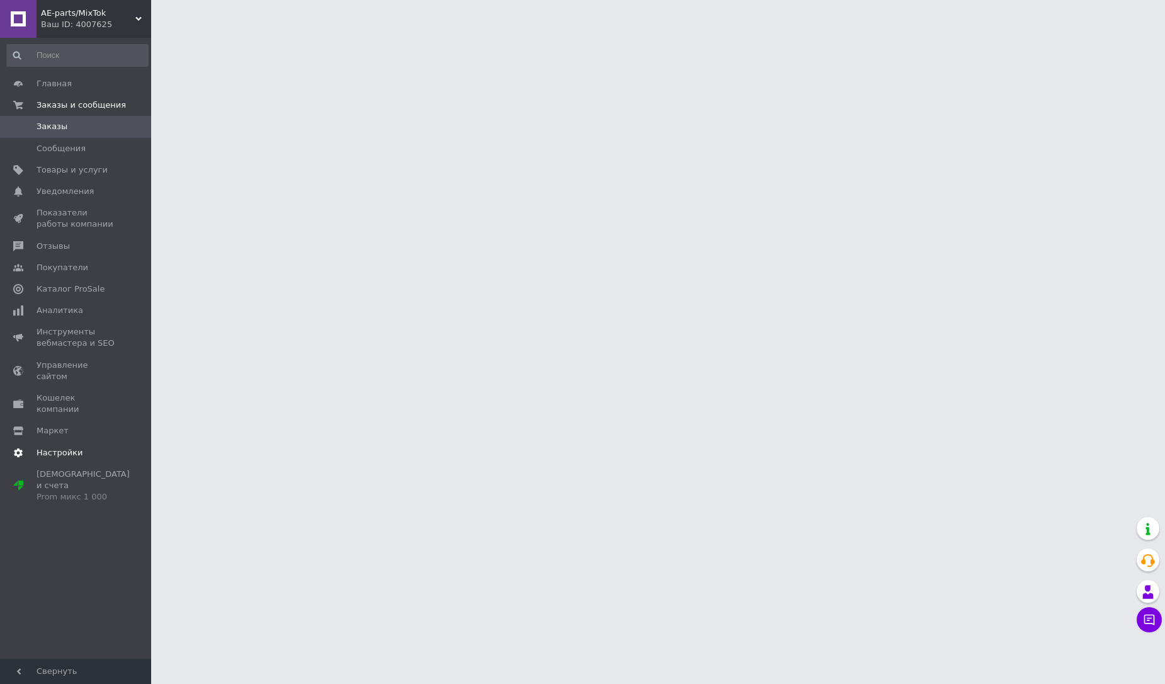
click at [68, 447] on span "Настройки" at bounding box center [60, 452] width 46 height 11
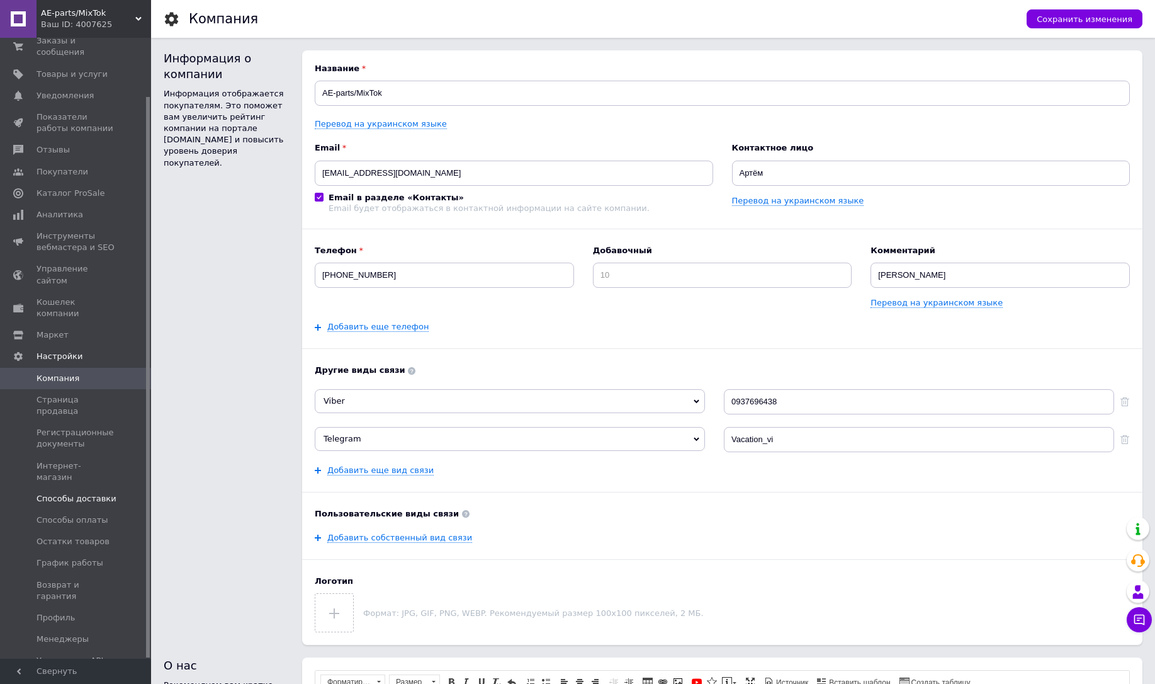
click at [79, 488] on link "Способы доставки" at bounding box center [77, 498] width 155 height 21
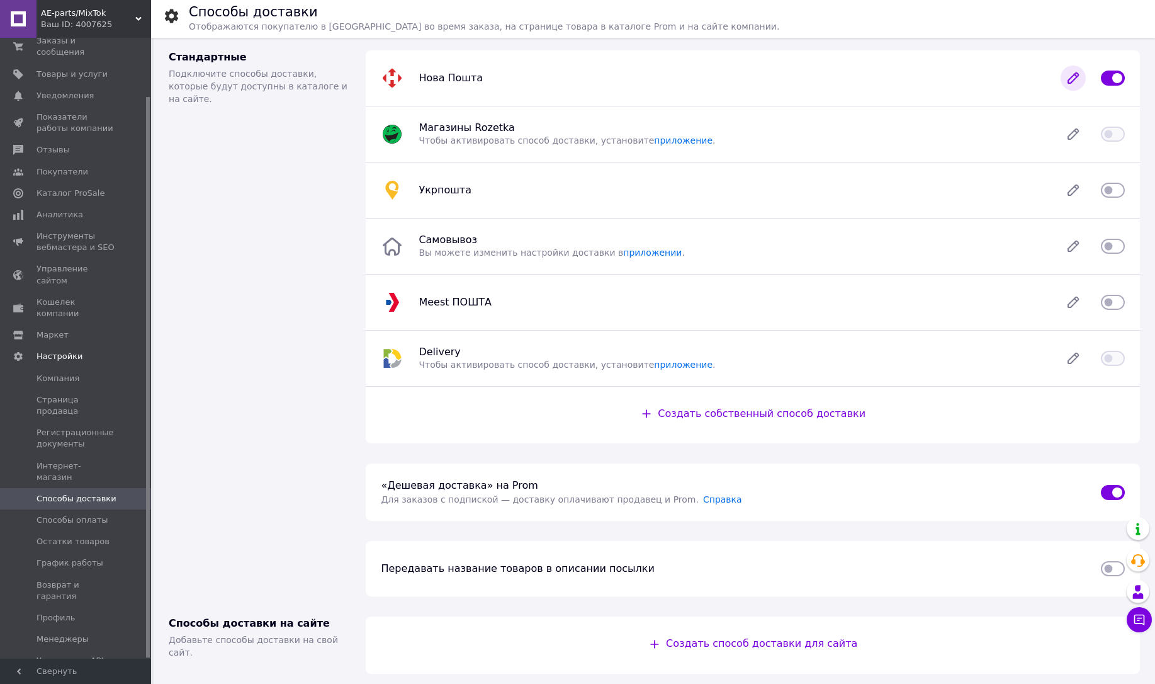
click at [1073, 77] on icon at bounding box center [1073, 78] width 10 height 10
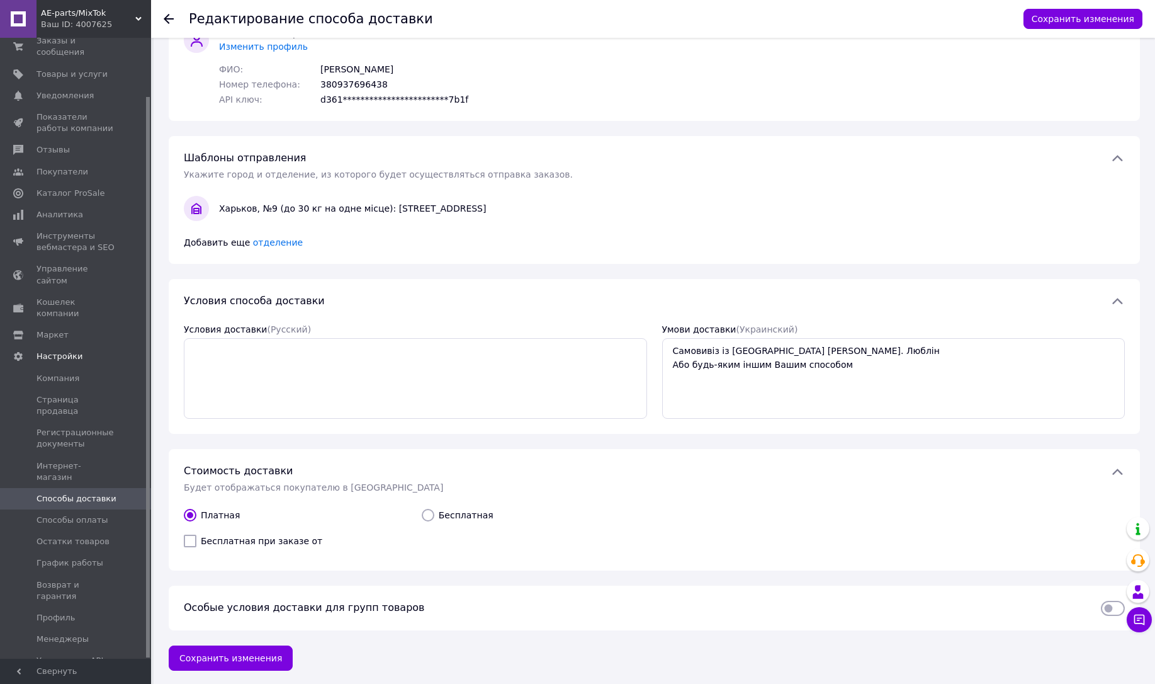
scroll to position [159, 0]
drag, startPoint x: 1111, startPoint y: 606, endPoint x: 1109, endPoint y: 614, distance: 8.3
click at [1111, 606] on input "checkbox" at bounding box center [1113, 606] width 24 height 13
checkbox input "true"
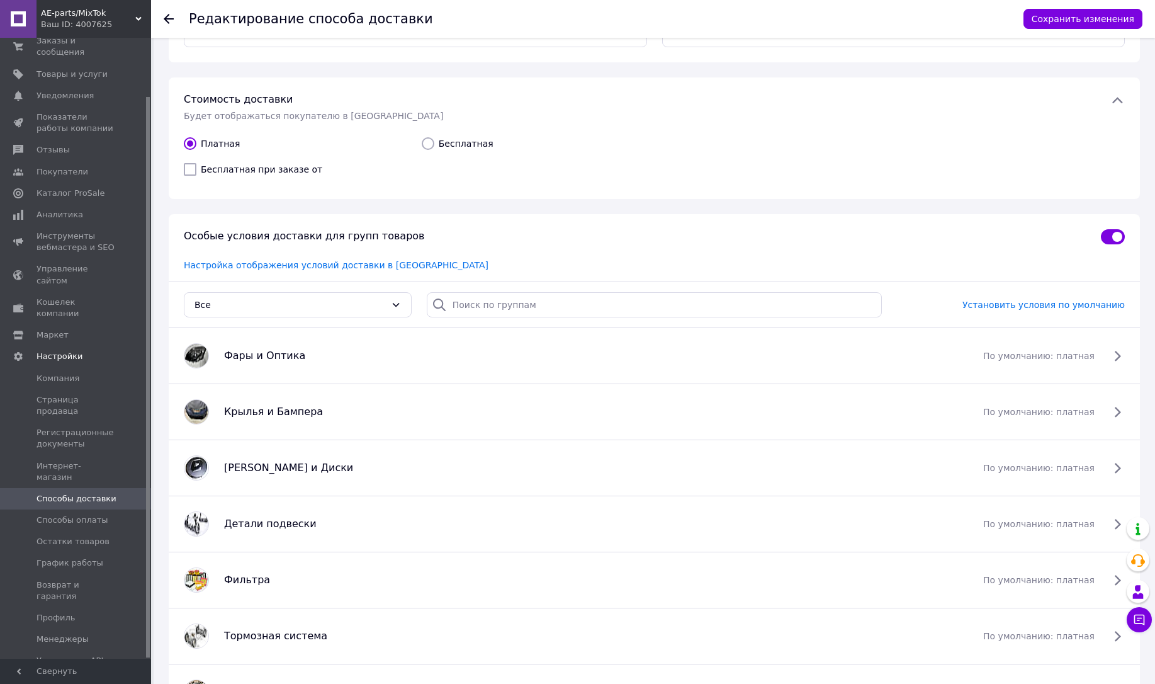
scroll to position [537, 0]
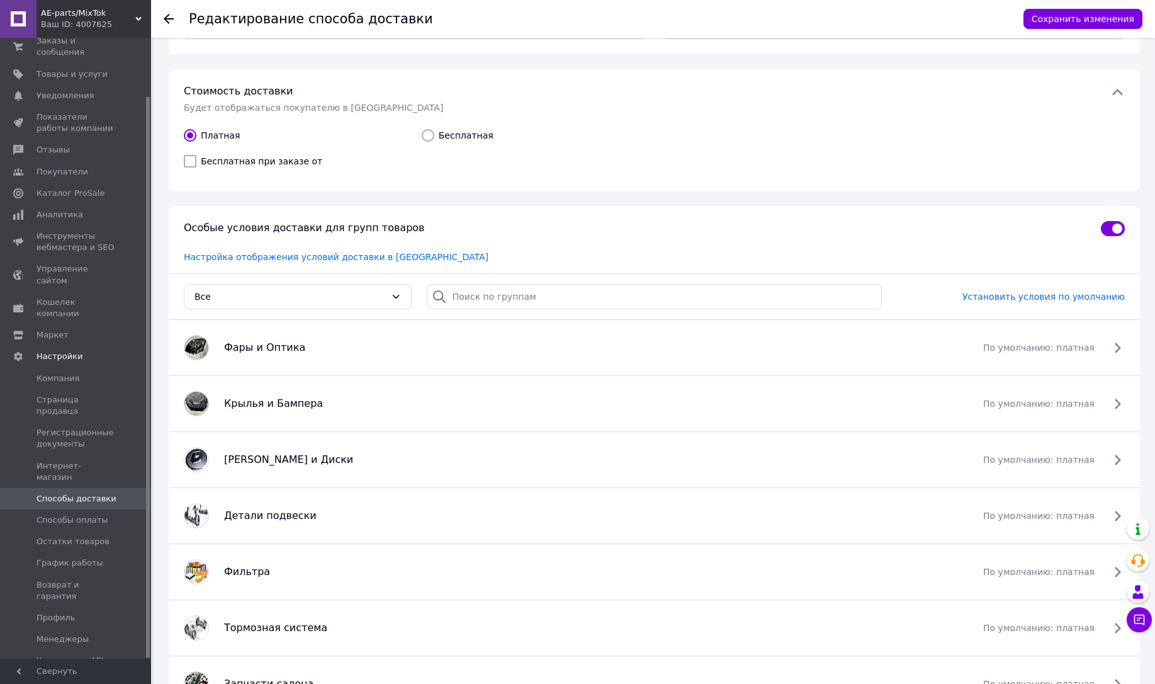
click at [72, 21] on div "Ваш ID: 4007625" at bounding box center [96, 24] width 110 height 11
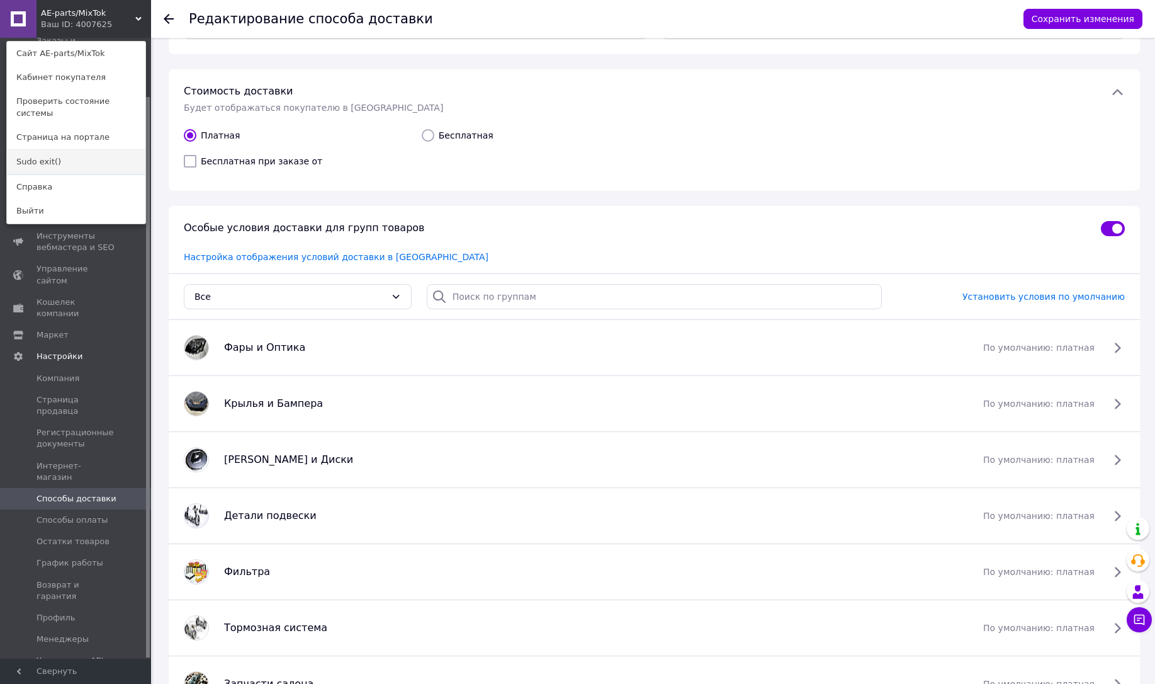
click at [35, 150] on link "Sudo exit()" at bounding box center [76, 162] width 139 height 24
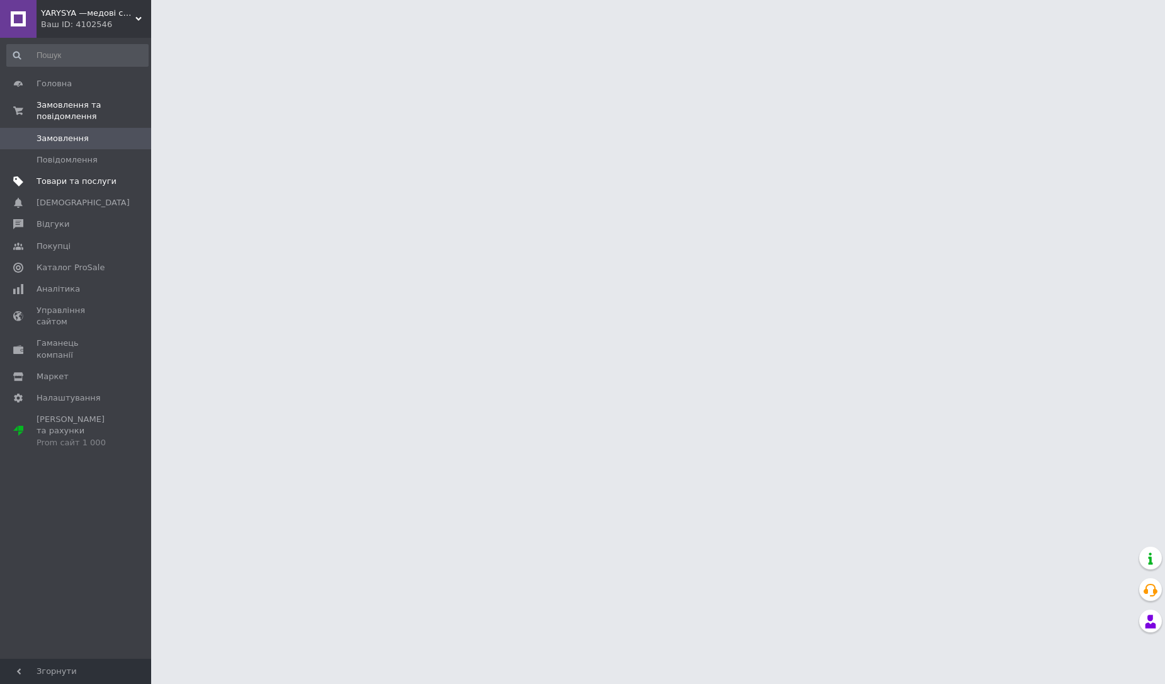
click at [76, 186] on span "Товари та послуги" at bounding box center [77, 181] width 80 height 11
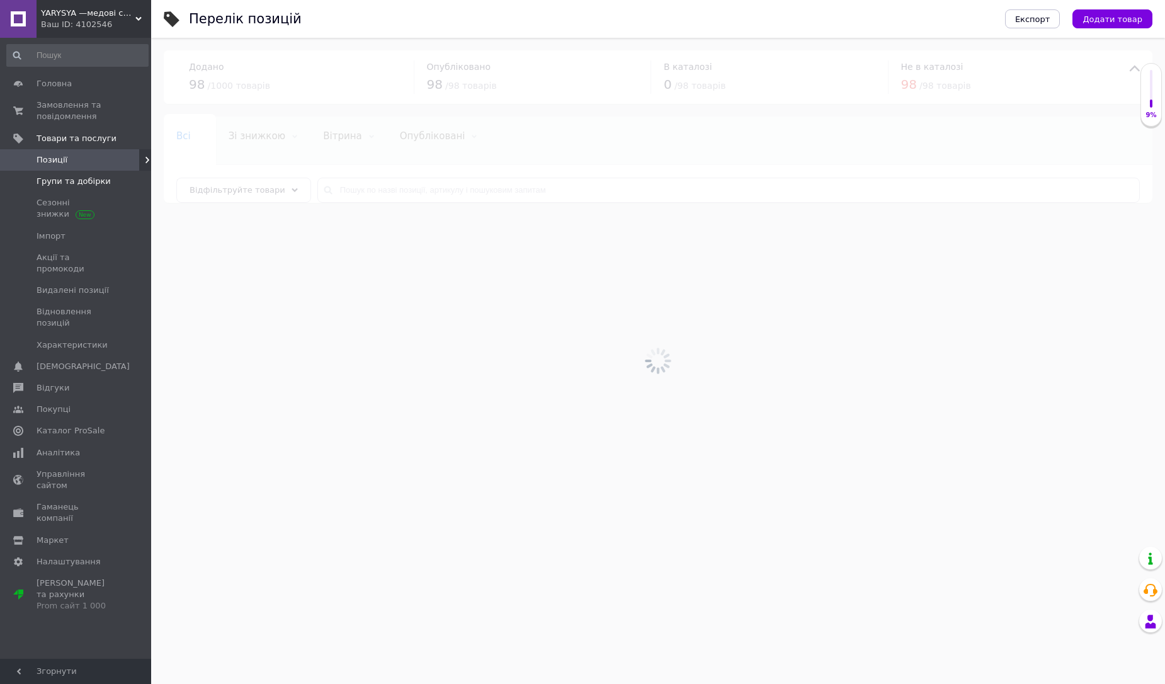
click at [55, 182] on span "Групи та добірки" at bounding box center [74, 181] width 74 height 11
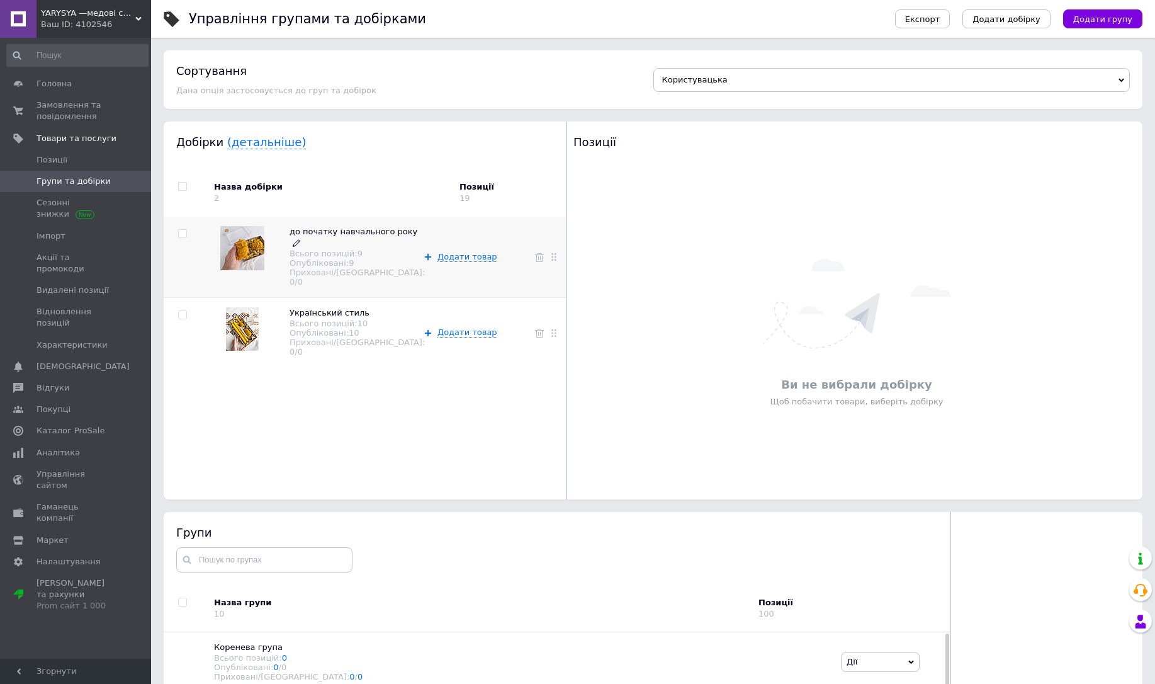
click at [320, 264] on div "Опубліковані: 9" at bounding box center [357, 262] width 135 height 9
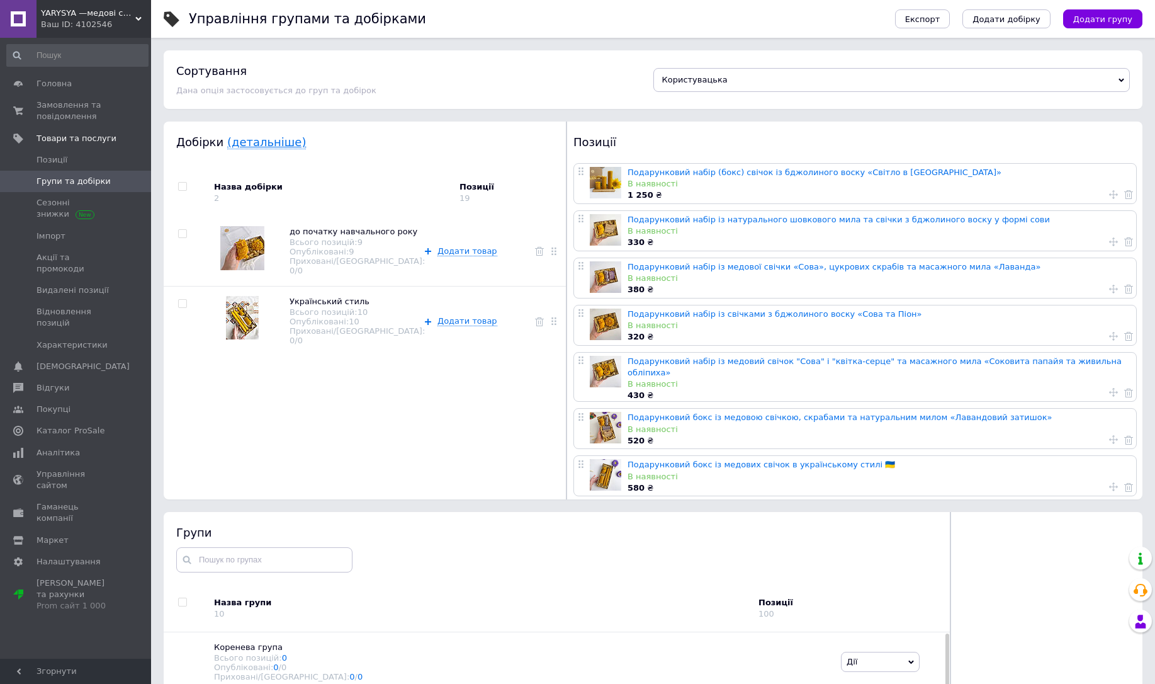
click at [255, 142] on link "(детальніше)" at bounding box center [266, 142] width 79 height 14
click at [76, 23] on div "Ваш ID: 4102546" at bounding box center [96, 24] width 110 height 11
